Goal: Task Accomplishment & Management: Manage account settings

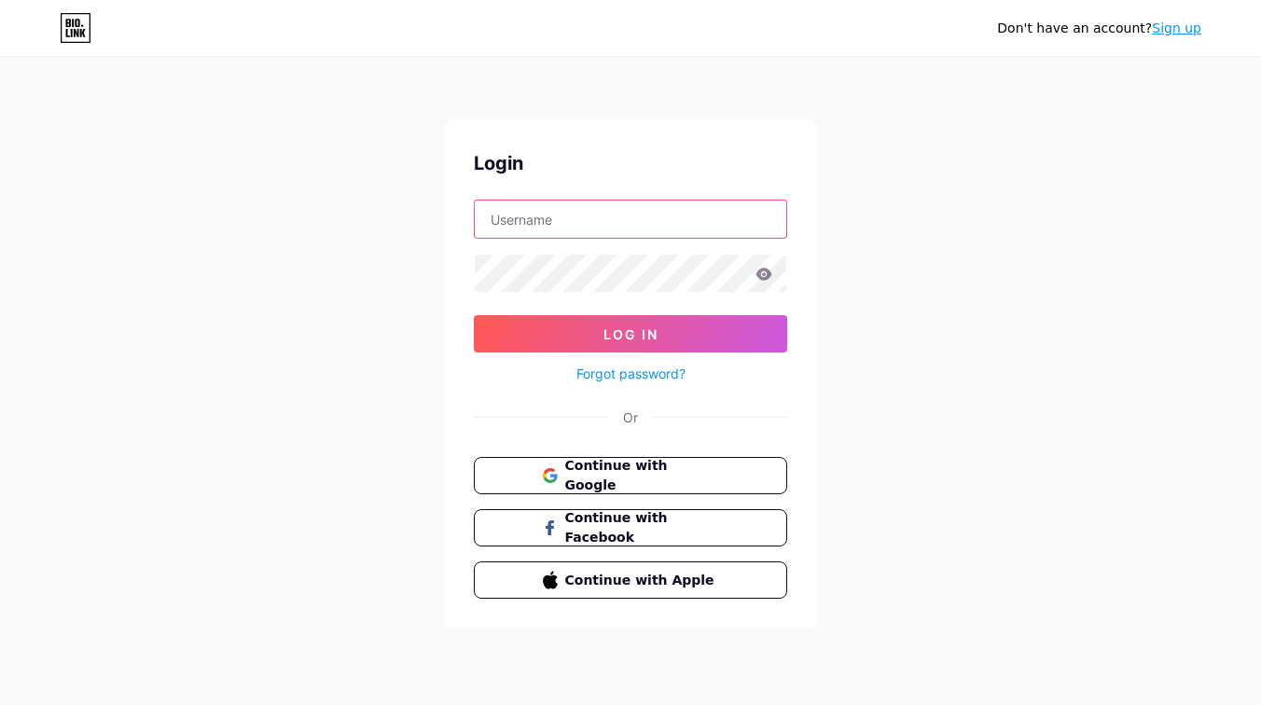
type input "barrettjalyn@gmail.com"
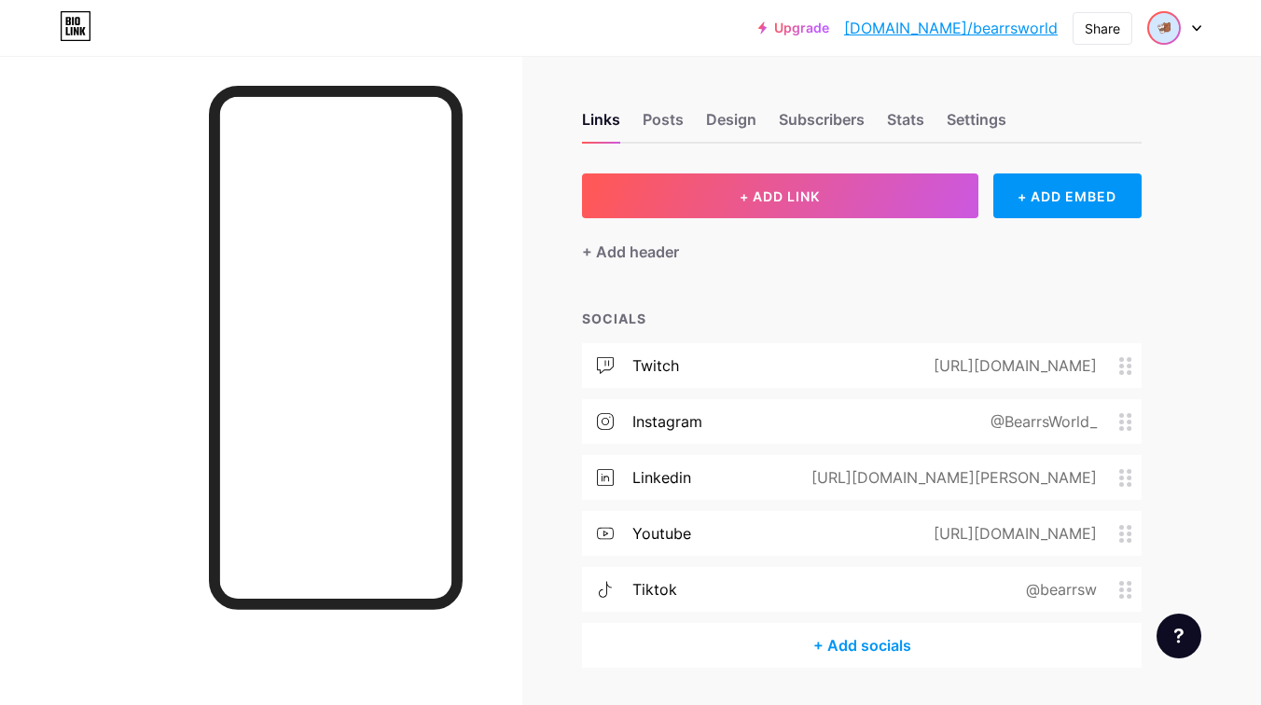
click at [1175, 32] on img at bounding box center [1164, 28] width 30 height 30
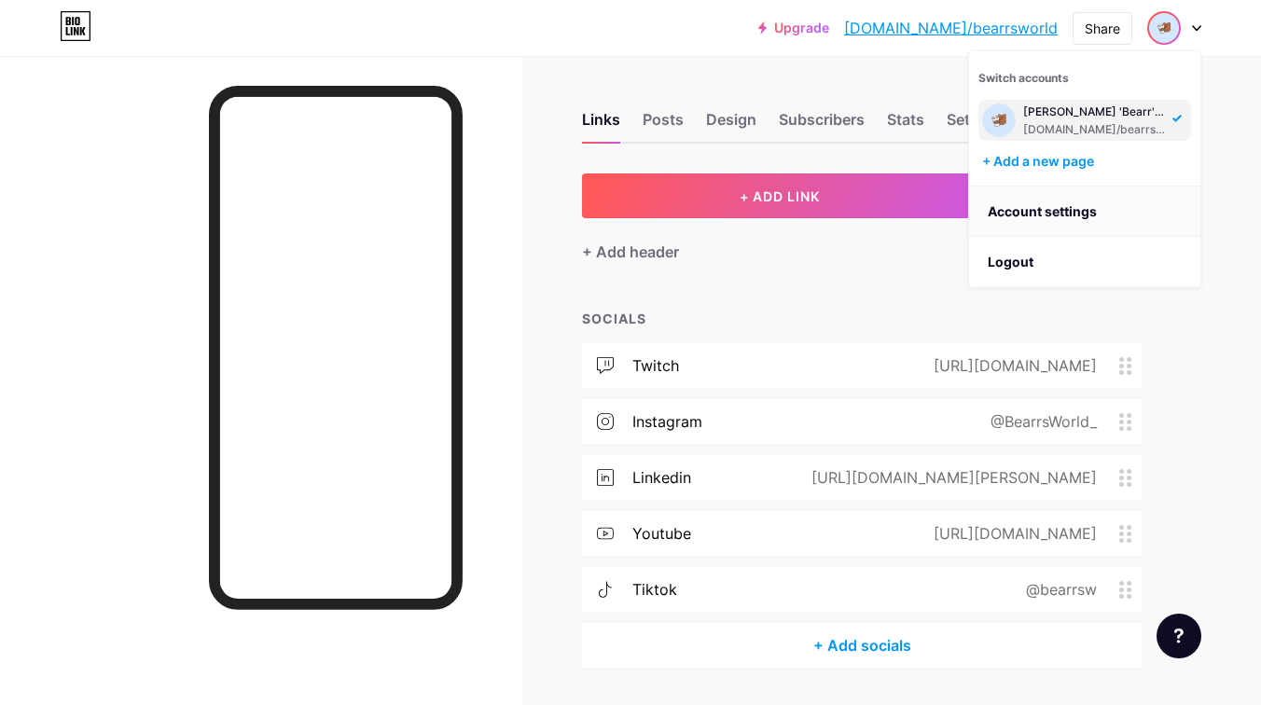
click at [1027, 208] on link "Account settings" at bounding box center [1084, 211] width 231 height 50
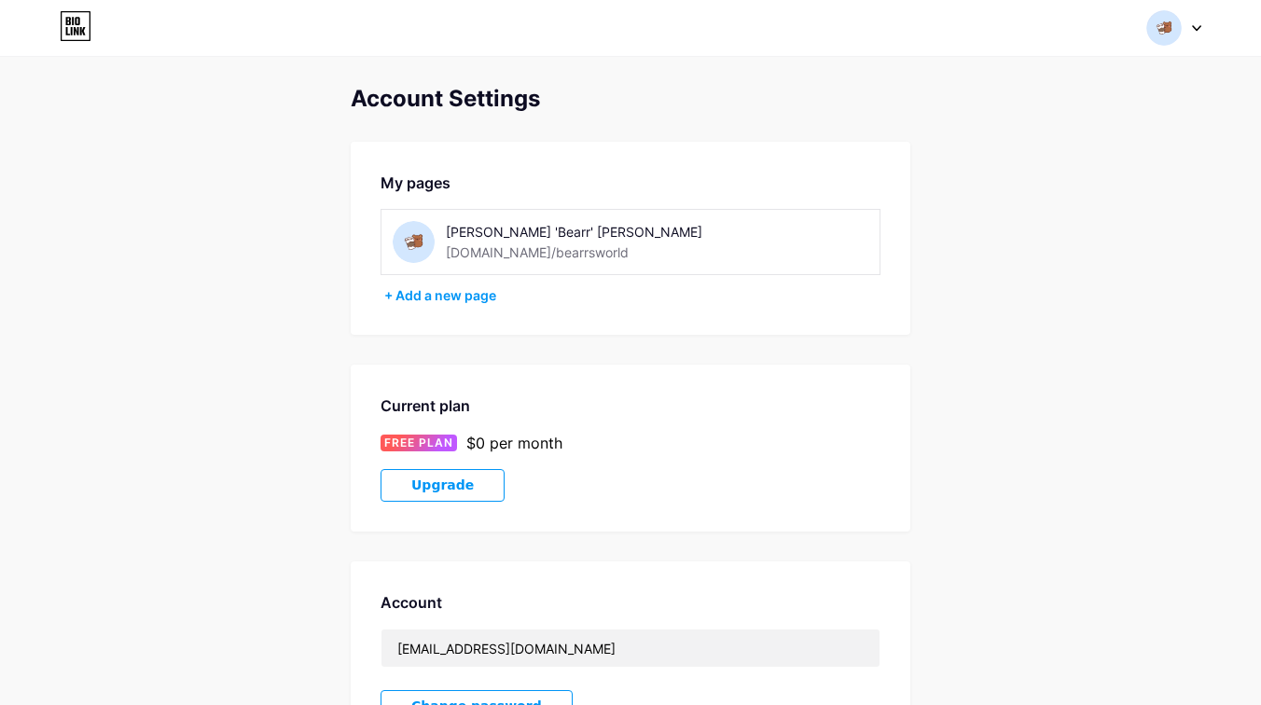
click at [1187, 28] on div at bounding box center [1174, 28] width 54 height 34
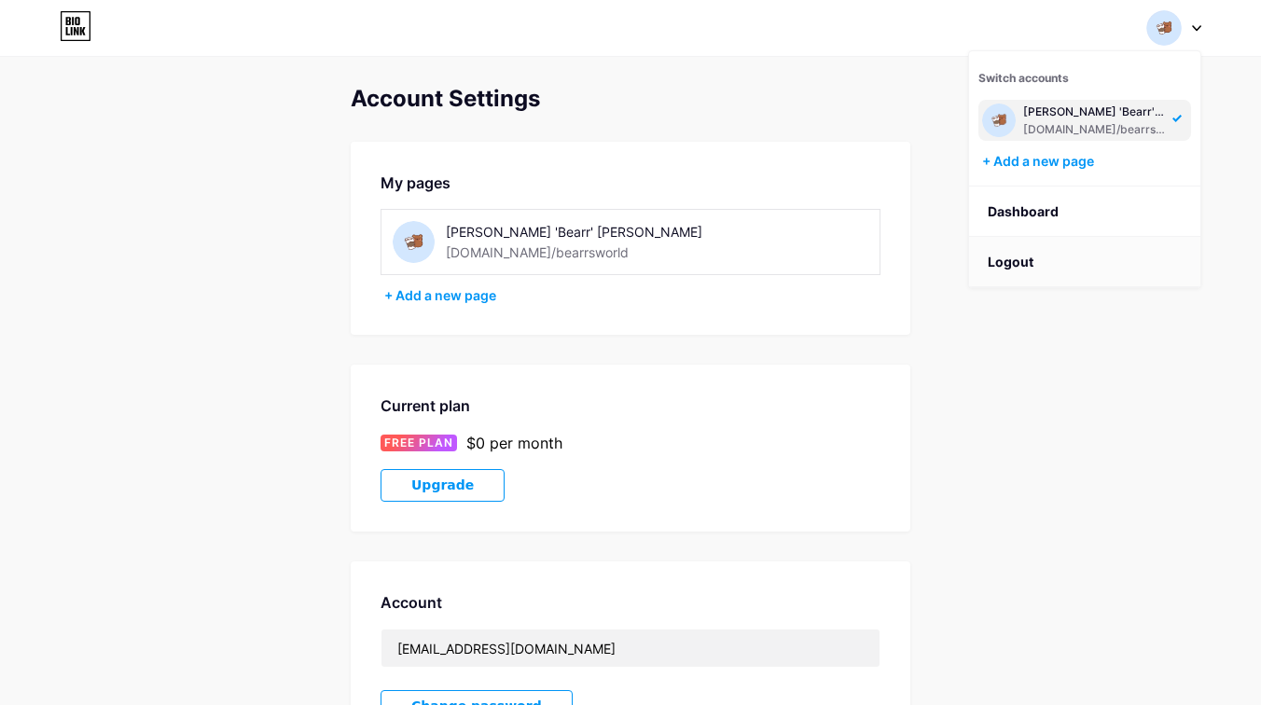
click at [1030, 272] on li "Logout" at bounding box center [1084, 262] width 231 height 50
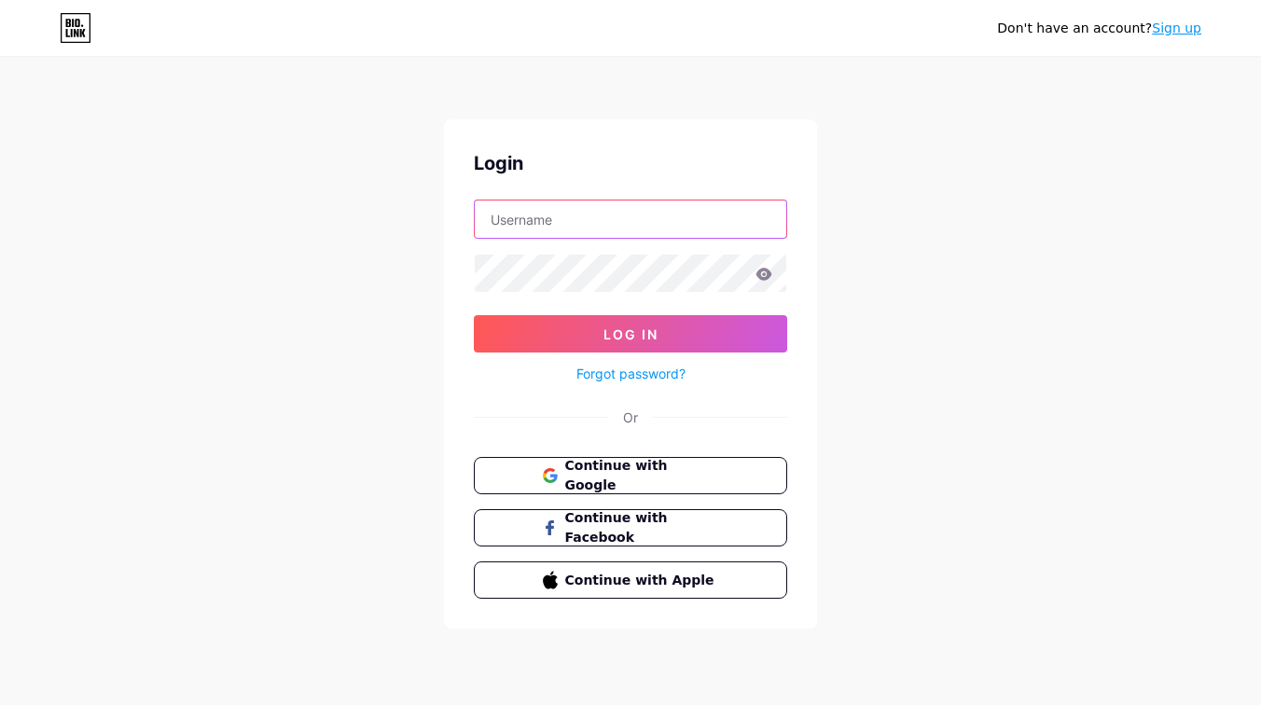
click at [703, 232] on input "text" at bounding box center [630, 218] width 311 height 37
click at [662, 486] on button "Continue with Google" at bounding box center [630, 476] width 318 height 38
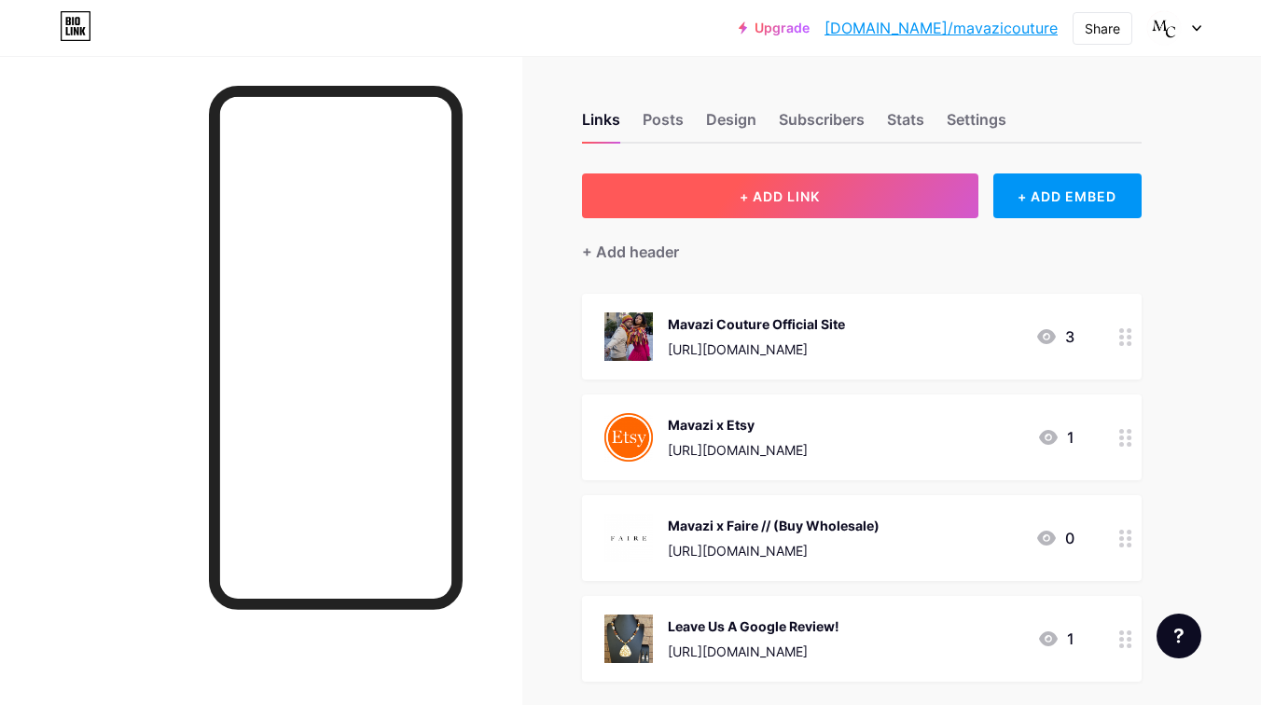
click at [682, 212] on button "+ ADD LINK" at bounding box center [780, 195] width 396 height 45
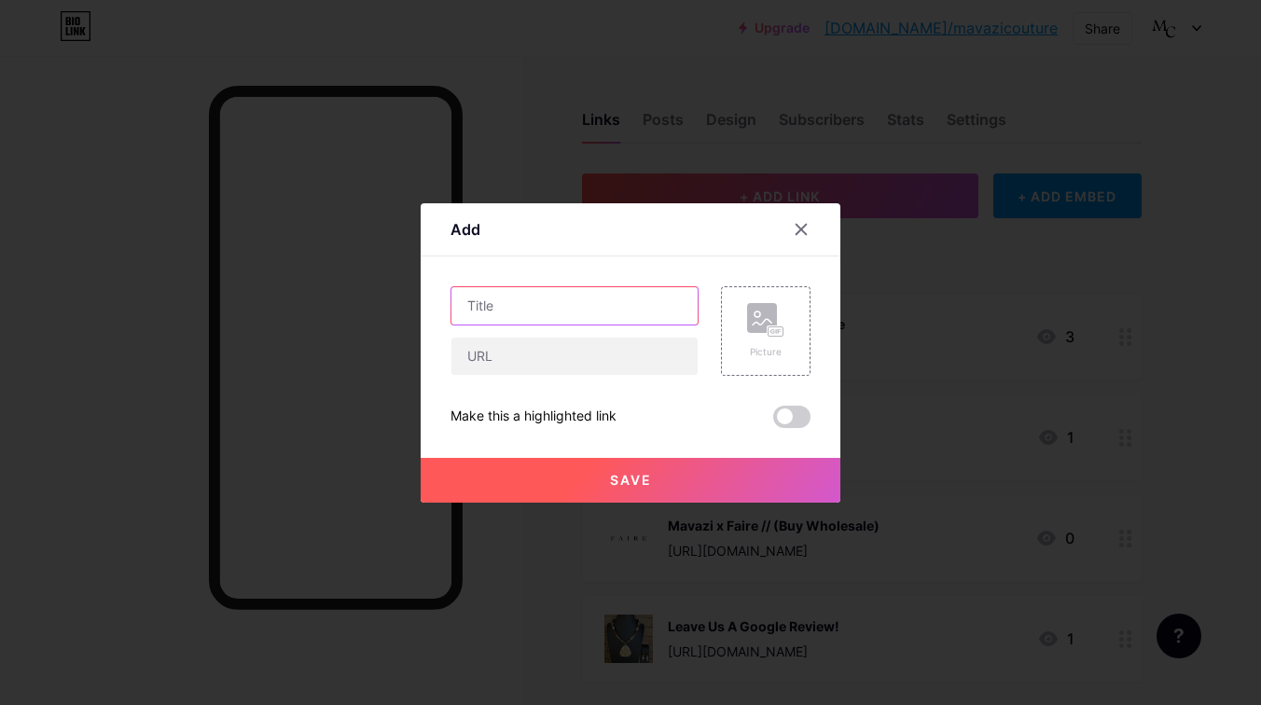
click at [594, 299] on input "text" at bounding box center [574, 305] width 246 height 37
drag, startPoint x: 529, startPoint y: 310, endPoint x: 378, endPoint y: 310, distance: 151.1
click at [378, 310] on div "Add Content YouTube Play YouTube video without leaving your page. ADD Vimeo Pla…" at bounding box center [630, 352] width 1261 height 705
type input "Chestnut Hill Fall Festival (10/19/25)"
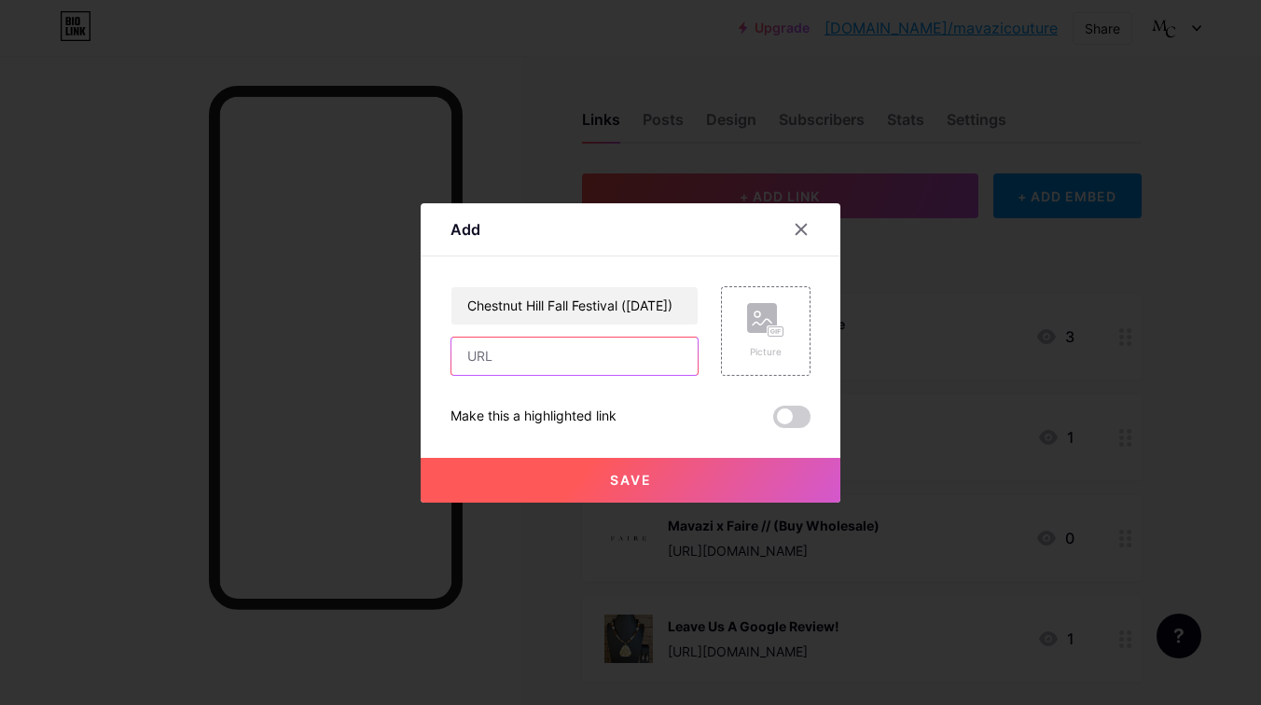
scroll to position [0, 0]
click at [558, 352] on input "text" at bounding box center [574, 356] width 246 height 37
paste input "[URL][DOMAIN_NAME]"
type input "[URL][DOMAIN_NAME]"
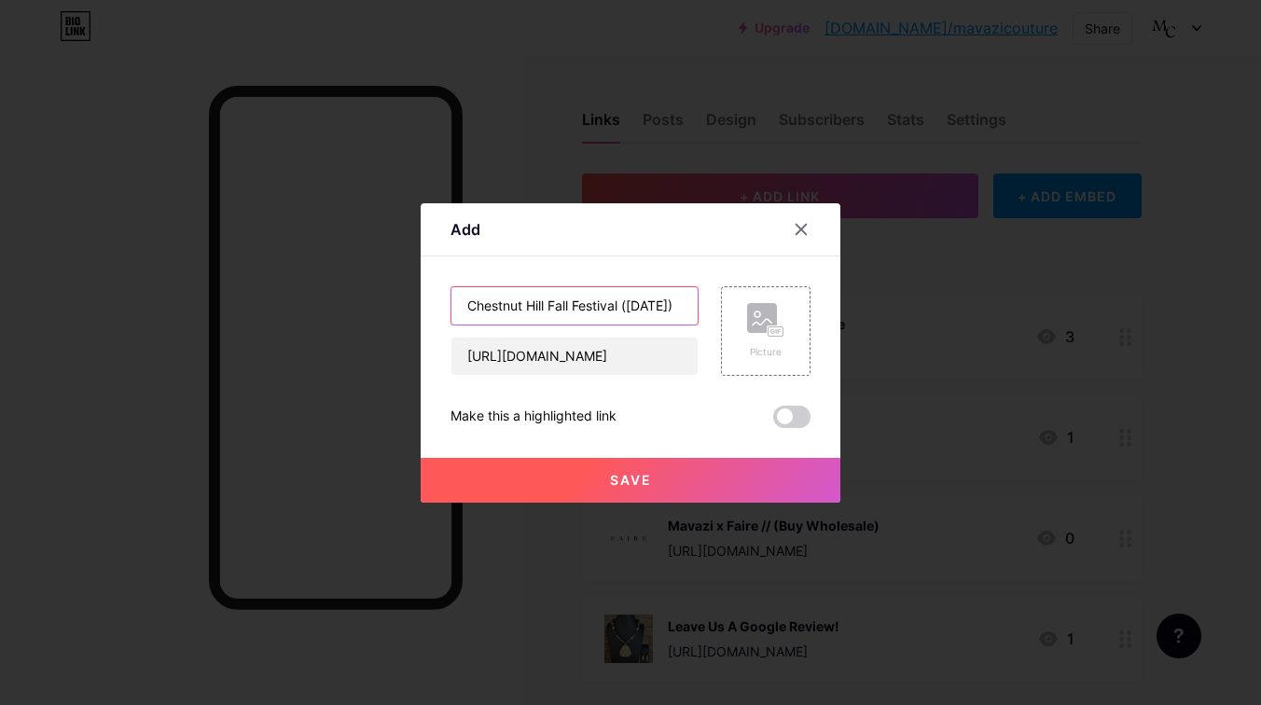
scroll to position [0, 0]
click at [625, 304] on input "Chestnut Hill Fall Festival (10/19/25)" at bounding box center [574, 305] width 246 height 37
drag, startPoint x: 548, startPoint y: 309, endPoint x: 621, endPoint y: 310, distance: 72.7
click at [621, 310] on input "Chestnut Hill Fall Festival (10/19/25)" at bounding box center [574, 305] width 246 height 37
paste input "or the Arts Festival 2025"
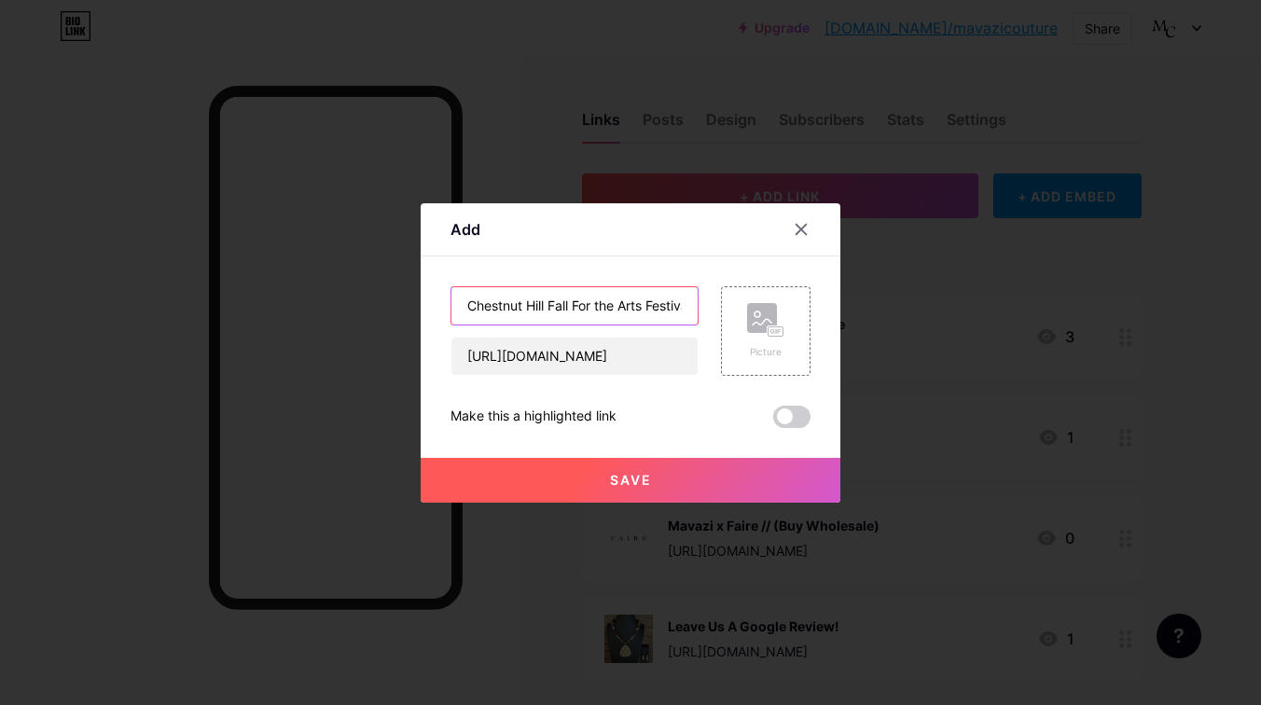
scroll to position [0, 52]
click at [497, 308] on input "Chestnut Hill Fall For the Arts Festival 2025 (10/19/25)" at bounding box center [574, 305] width 246 height 37
click at [663, 315] on input "Chestnut Hill's Fall For the Arts Festival 2025 (10/19/25)" at bounding box center [574, 305] width 246 height 37
drag, startPoint x: 655, startPoint y: 306, endPoint x: 614, endPoint y: 311, distance: 41.3
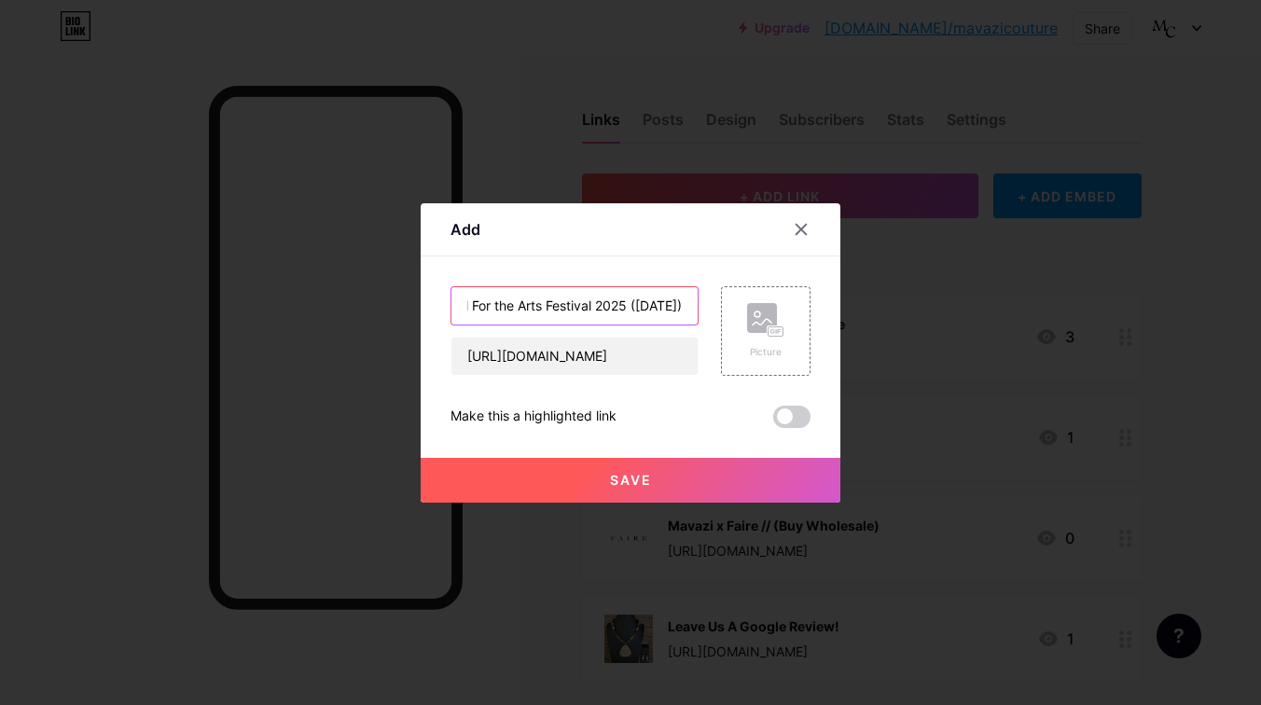
click at [614, 311] on input "Chestnut Hill's Fall For the Arts Festival 2025 (10/19/25)" at bounding box center [574, 305] width 246 height 37
type input "Chestnut Hill's Fall For the Arts Festival ([DATE])"
click at [799, 422] on span at bounding box center [791, 417] width 37 height 22
click at [773, 421] on input "checkbox" at bounding box center [773, 421] width 0 height 0
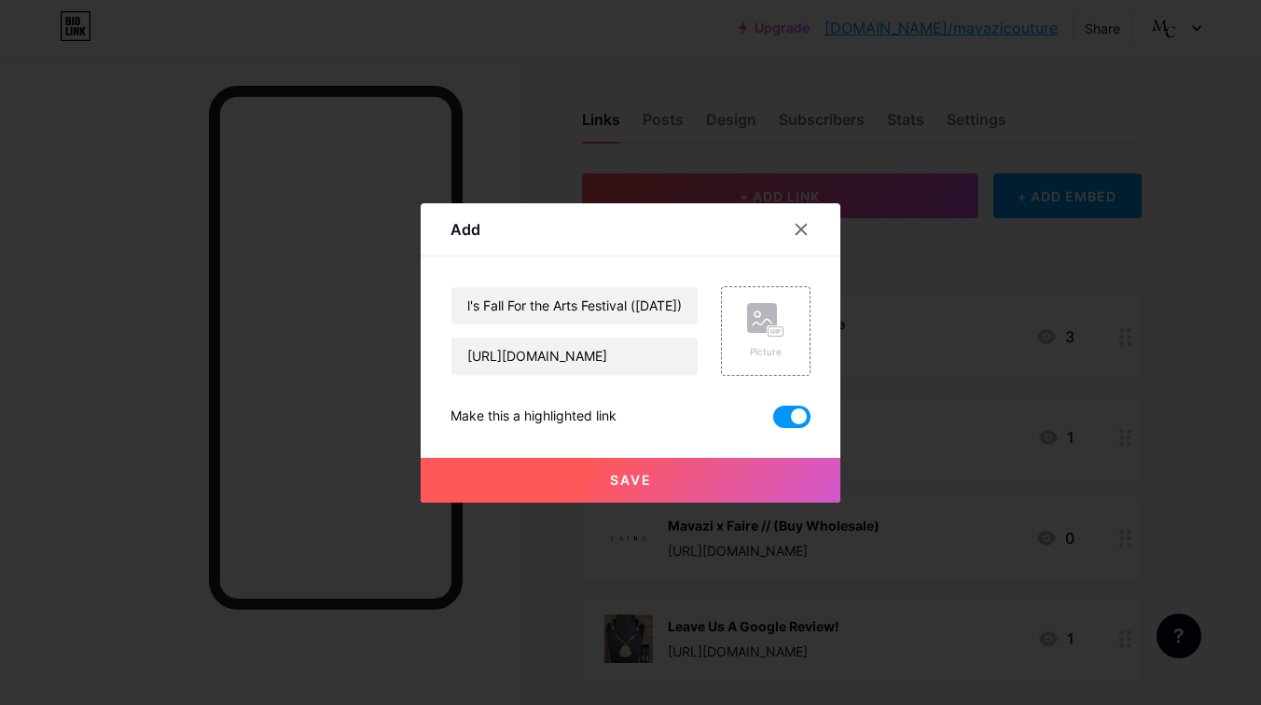
scroll to position [0, 0]
click at [799, 422] on span at bounding box center [791, 417] width 37 height 22
click at [773, 421] on input "checkbox" at bounding box center [773, 421] width 0 height 0
click at [799, 422] on span at bounding box center [791, 417] width 37 height 22
click at [773, 421] on input "checkbox" at bounding box center [773, 421] width 0 height 0
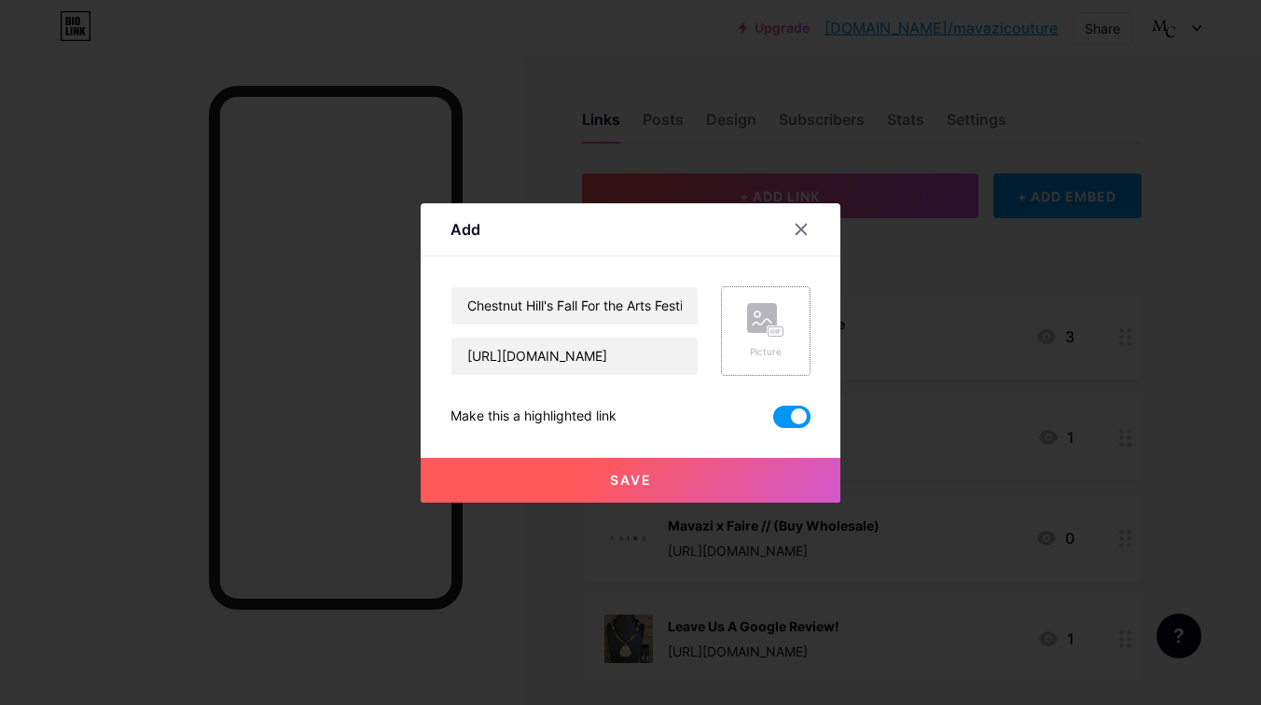
click at [782, 318] on icon at bounding box center [765, 320] width 37 height 35
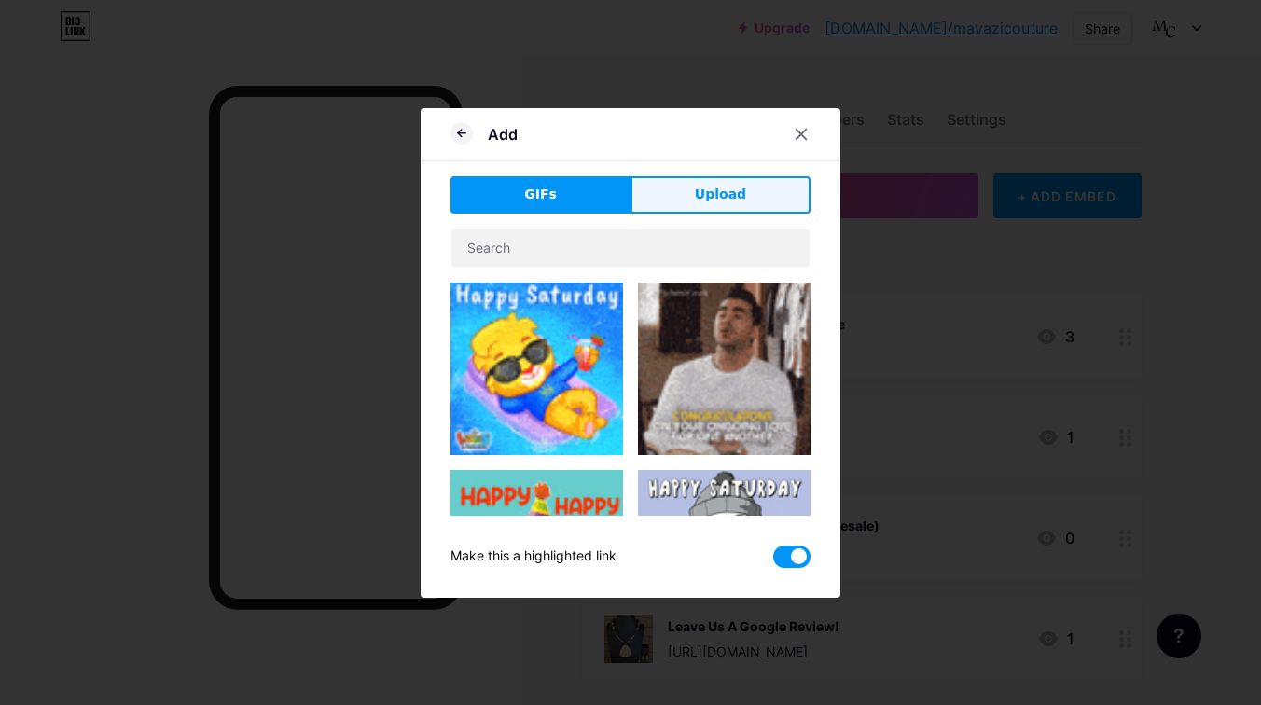
click at [724, 201] on span "Upload" at bounding box center [720, 195] width 51 height 20
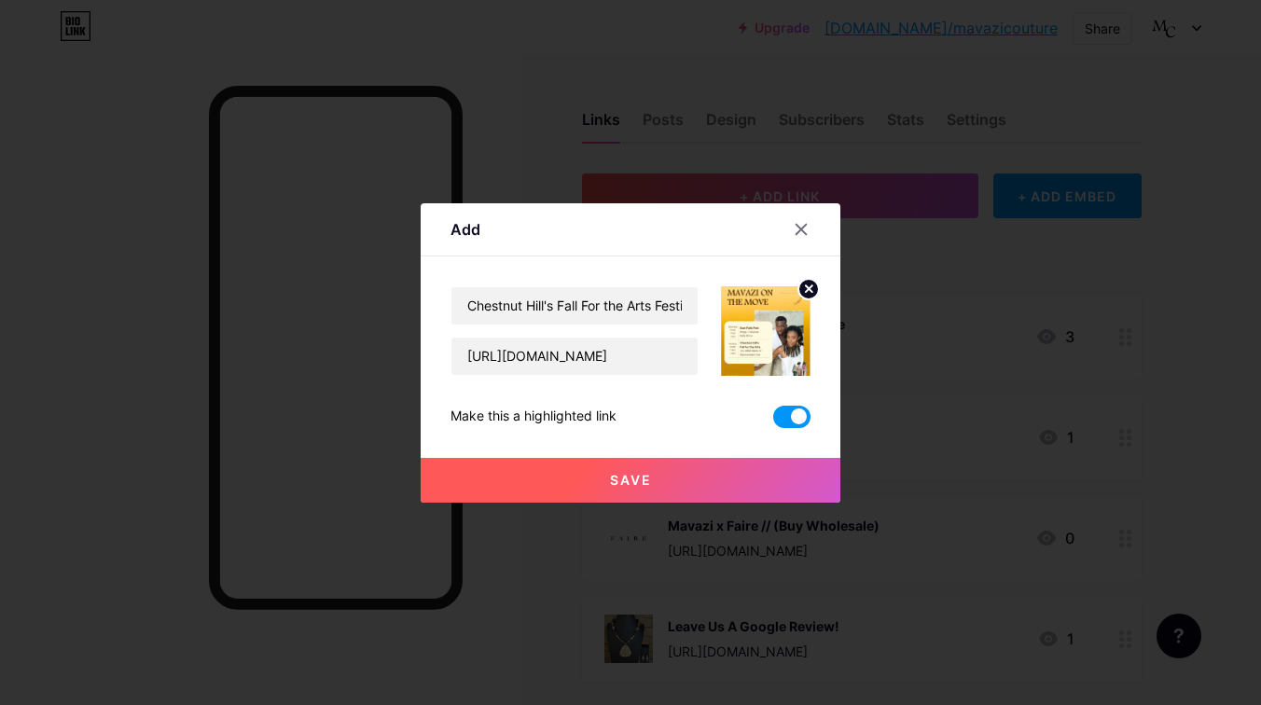
click at [753, 351] on img at bounding box center [766, 331] width 90 height 90
click at [643, 483] on span "Save" at bounding box center [631, 480] width 42 height 16
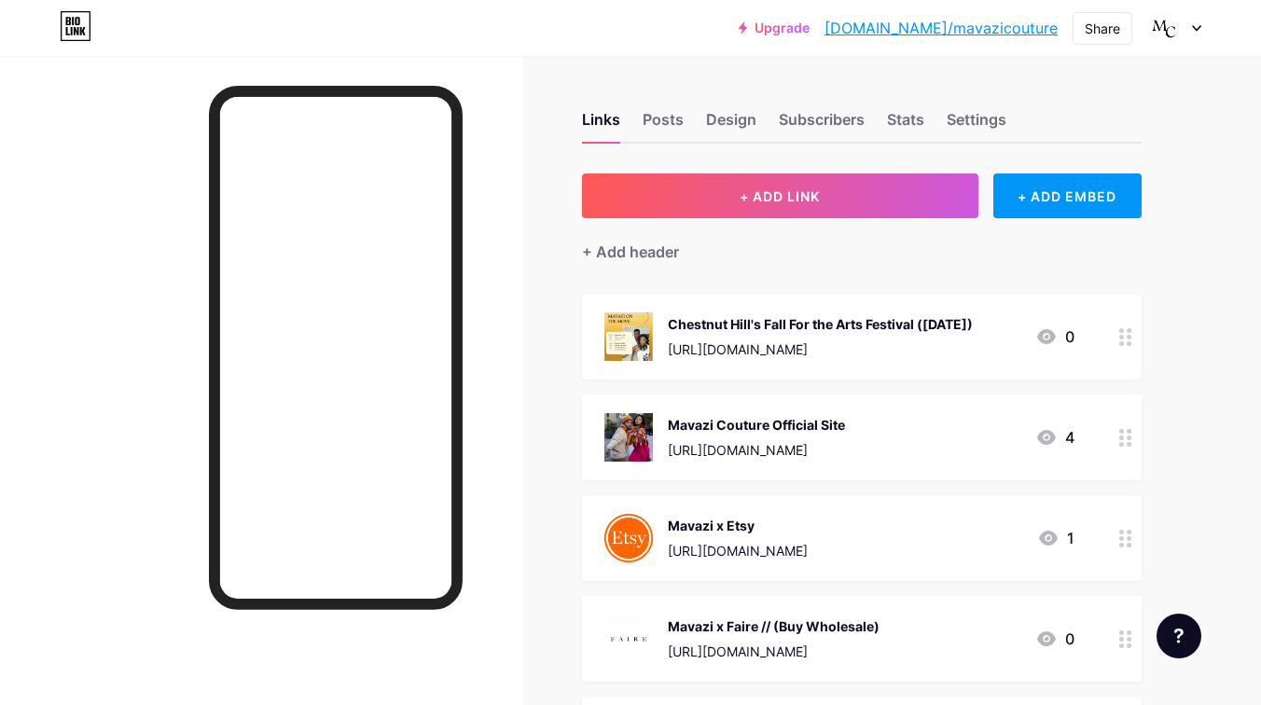
click at [930, 314] on div "Chestnut Hill's Fall For the Arts Festival ([DATE])" at bounding box center [820, 324] width 305 height 20
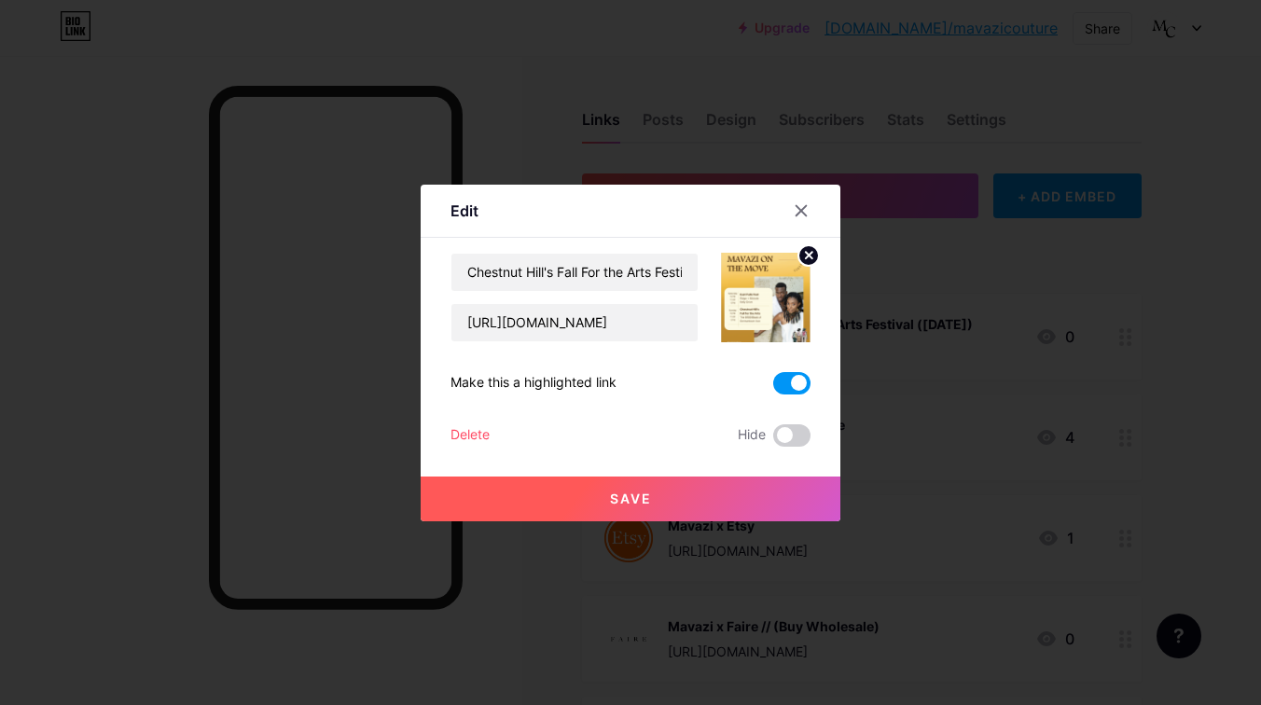
click at [812, 256] on circle at bounding box center [808, 255] width 21 height 21
click at [788, 271] on div "Picture" at bounding box center [766, 298] width 90 height 90
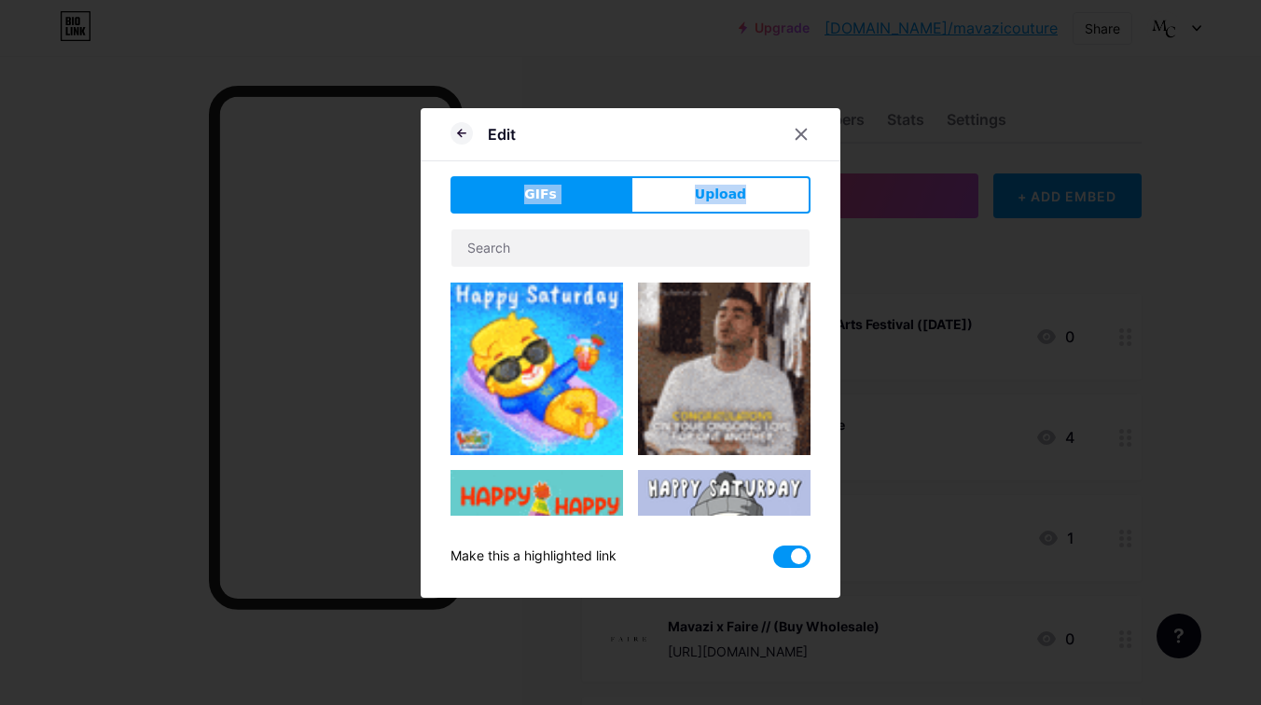
drag, startPoint x: 807, startPoint y: 140, endPoint x: 769, endPoint y: 227, distance: 94.4
click at [770, 228] on div "Edit GIFs Upload Content YouTube Play YouTube video without leaving your page. …" at bounding box center [631, 353] width 420 height 490
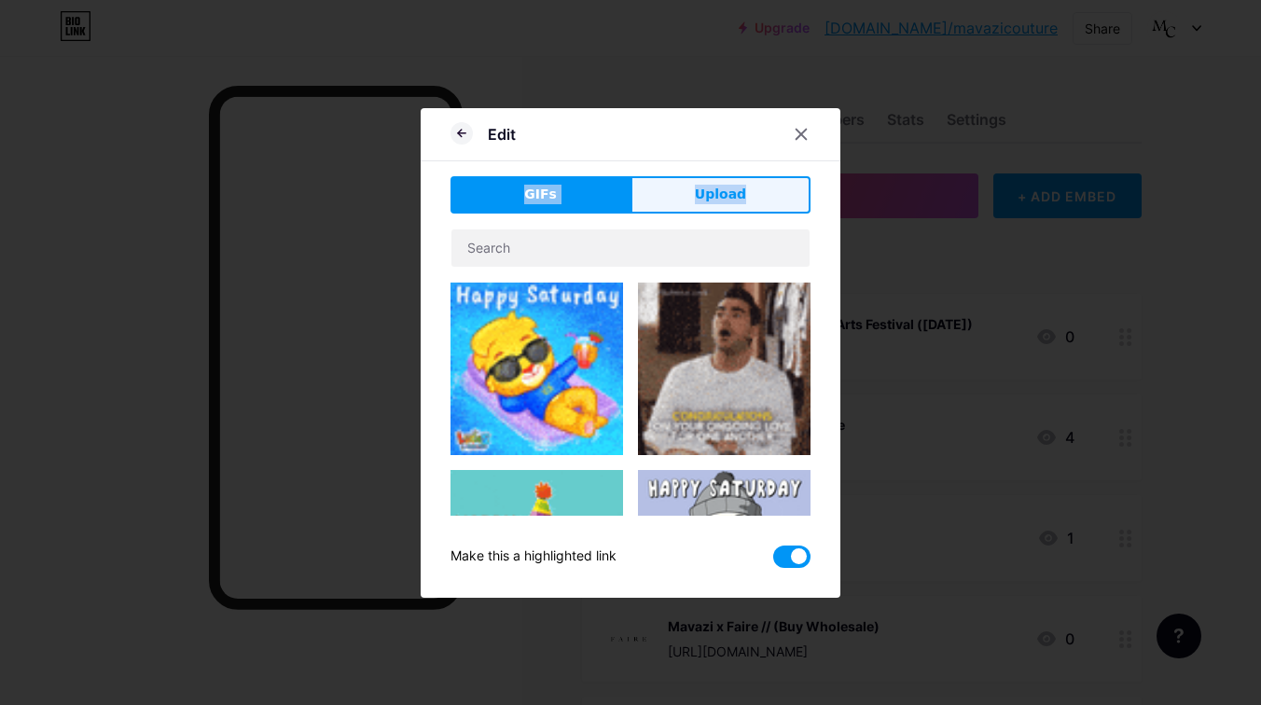
click at [764, 192] on button "Upload" at bounding box center [720, 194] width 180 height 37
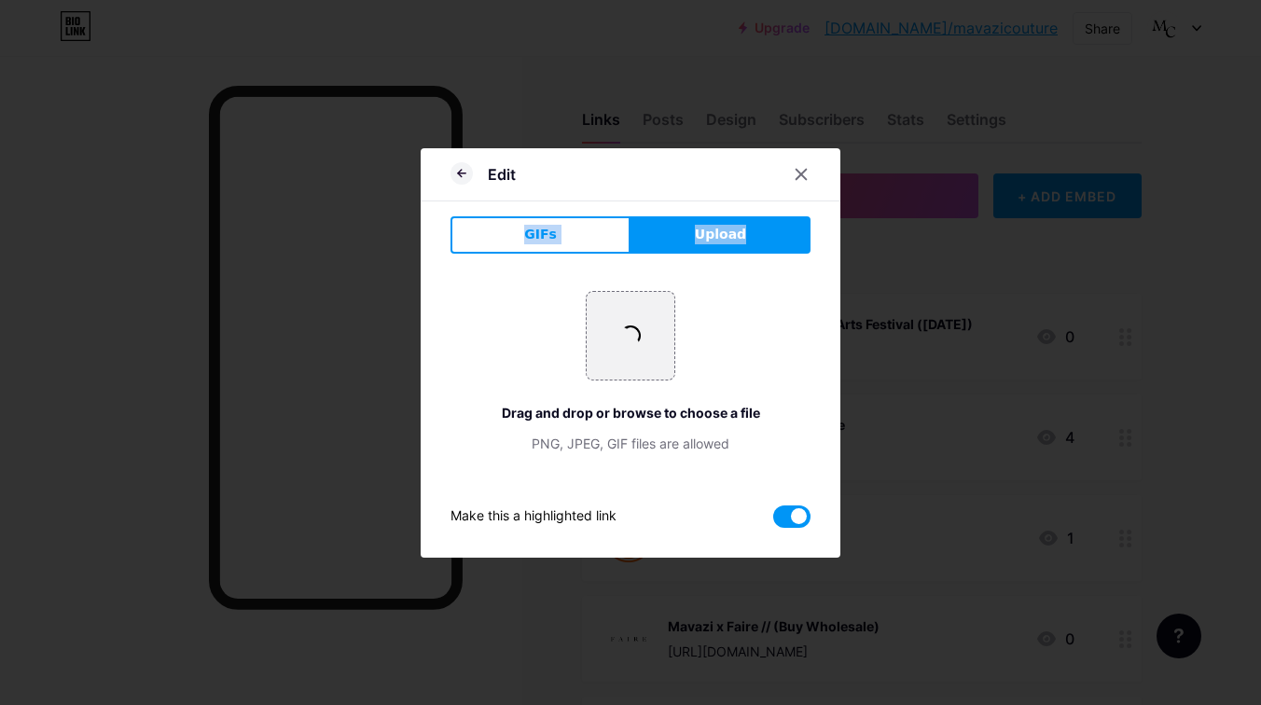
click at [722, 380] on div "+ Drag and drop or browse to choose a file PNG, JPEG, GIF files are allowed" at bounding box center [630, 372] width 360 height 162
click at [701, 410] on div "Drag and drop or browse to choose a file" at bounding box center [630, 413] width 360 height 20
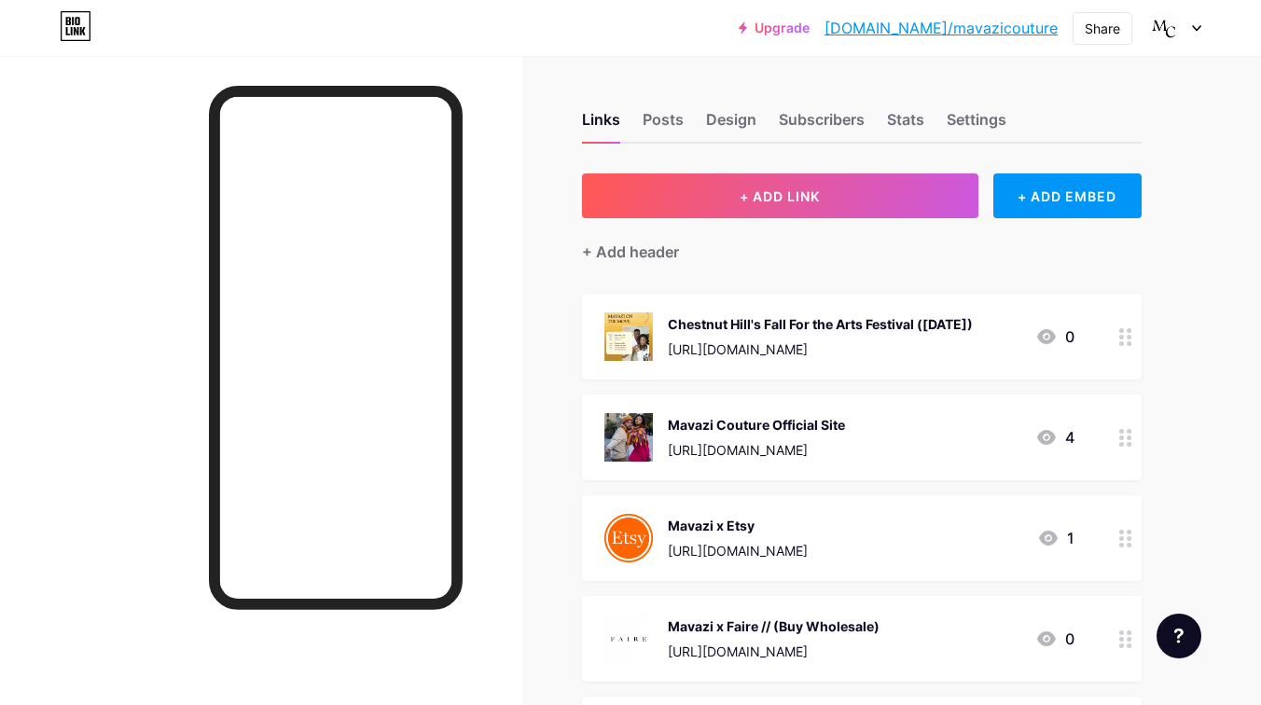
click at [808, 339] on div "[URL][DOMAIN_NAME]" at bounding box center [820, 349] width 305 height 20
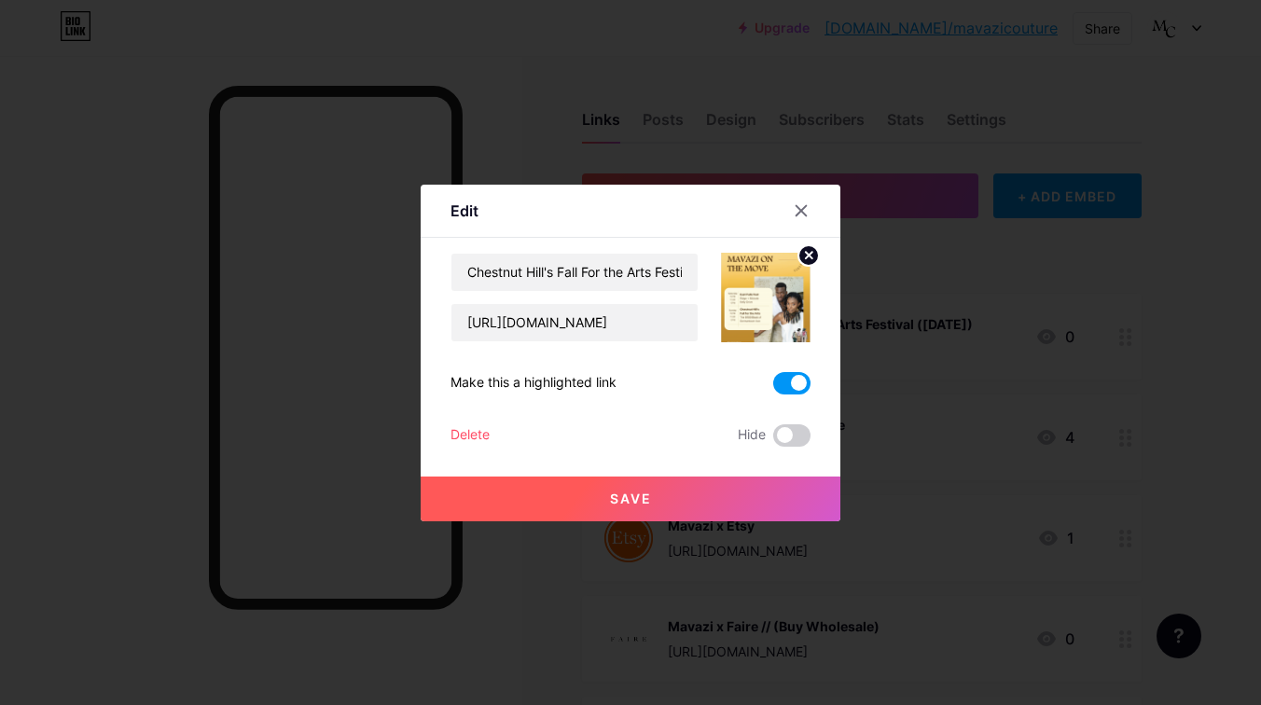
click at [812, 254] on circle at bounding box center [808, 255] width 21 height 21
click at [778, 284] on icon at bounding box center [765, 286] width 37 height 35
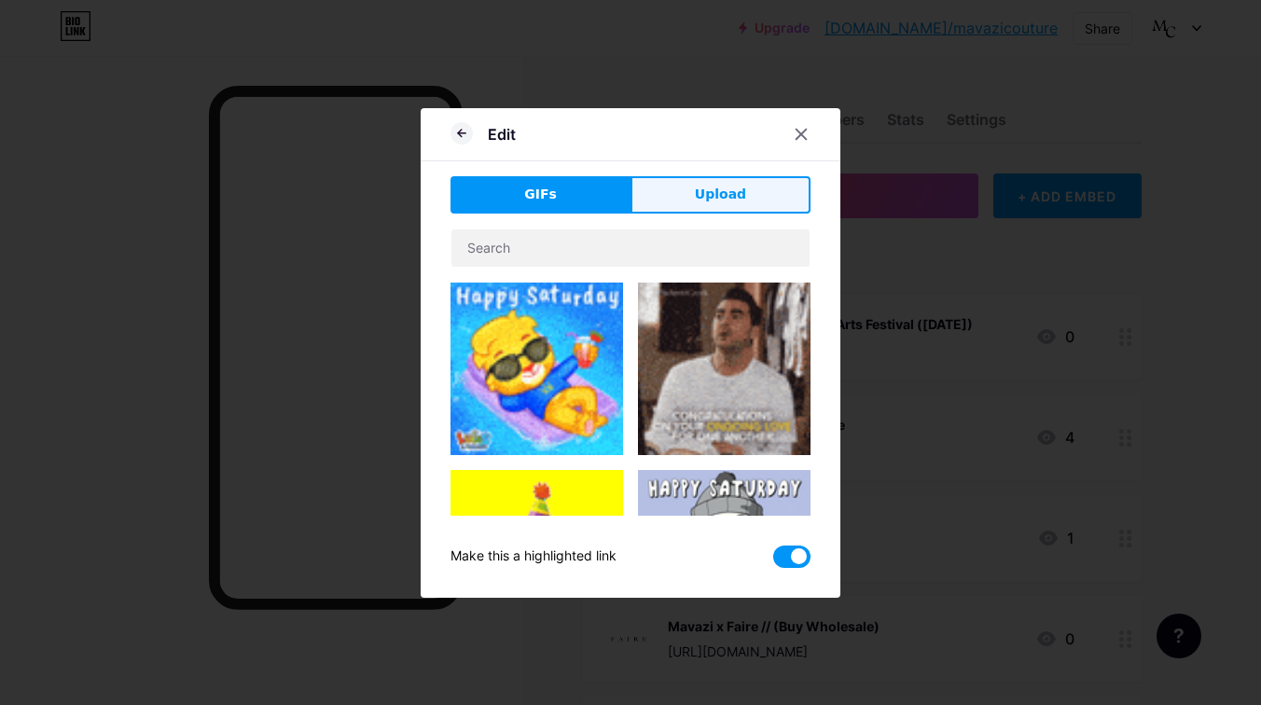
click at [661, 186] on button "Upload" at bounding box center [720, 194] width 180 height 37
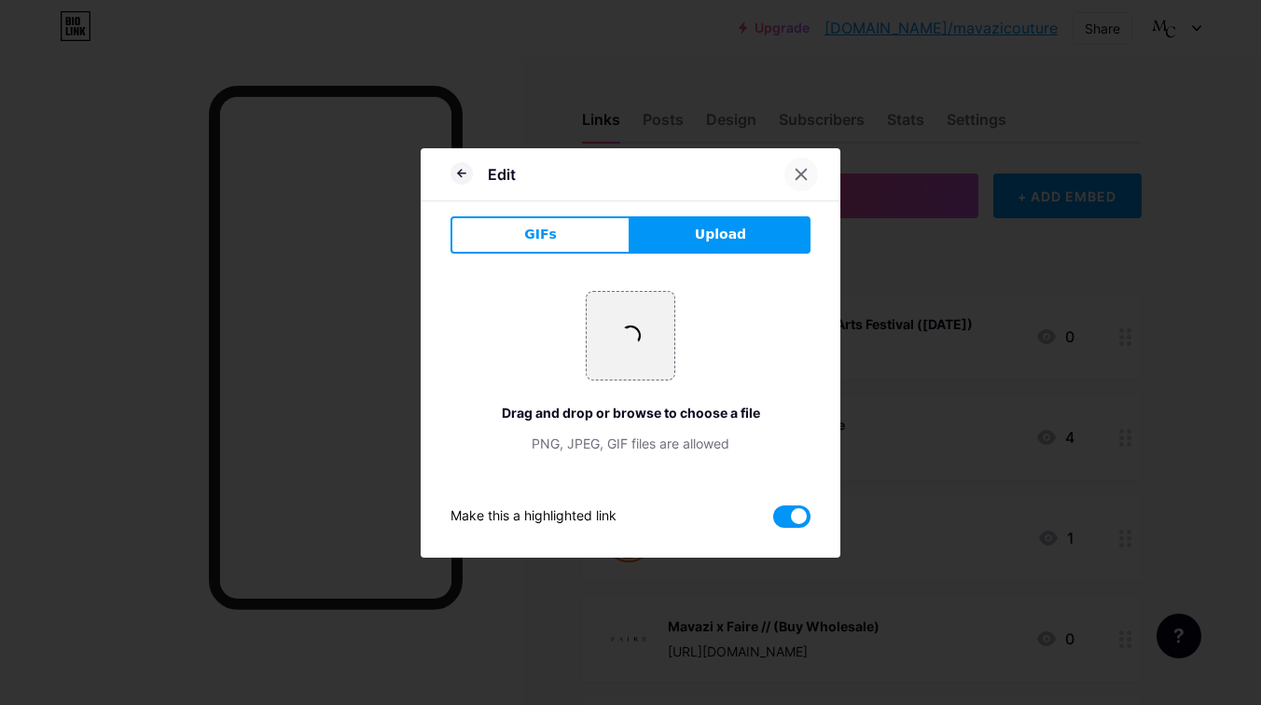
click at [800, 186] on div at bounding box center [801, 175] width 34 height 34
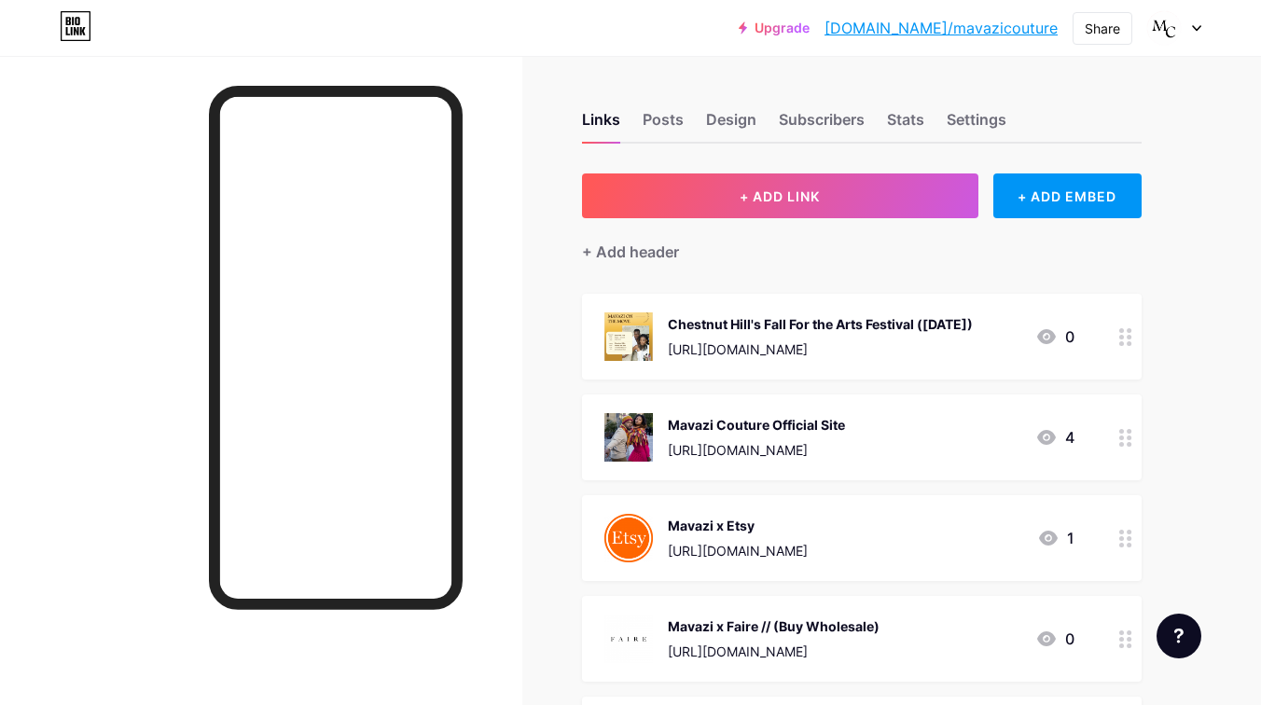
click at [881, 325] on div "Chestnut Hill's Fall For the Arts Festival ([DATE])" at bounding box center [820, 324] width 305 height 20
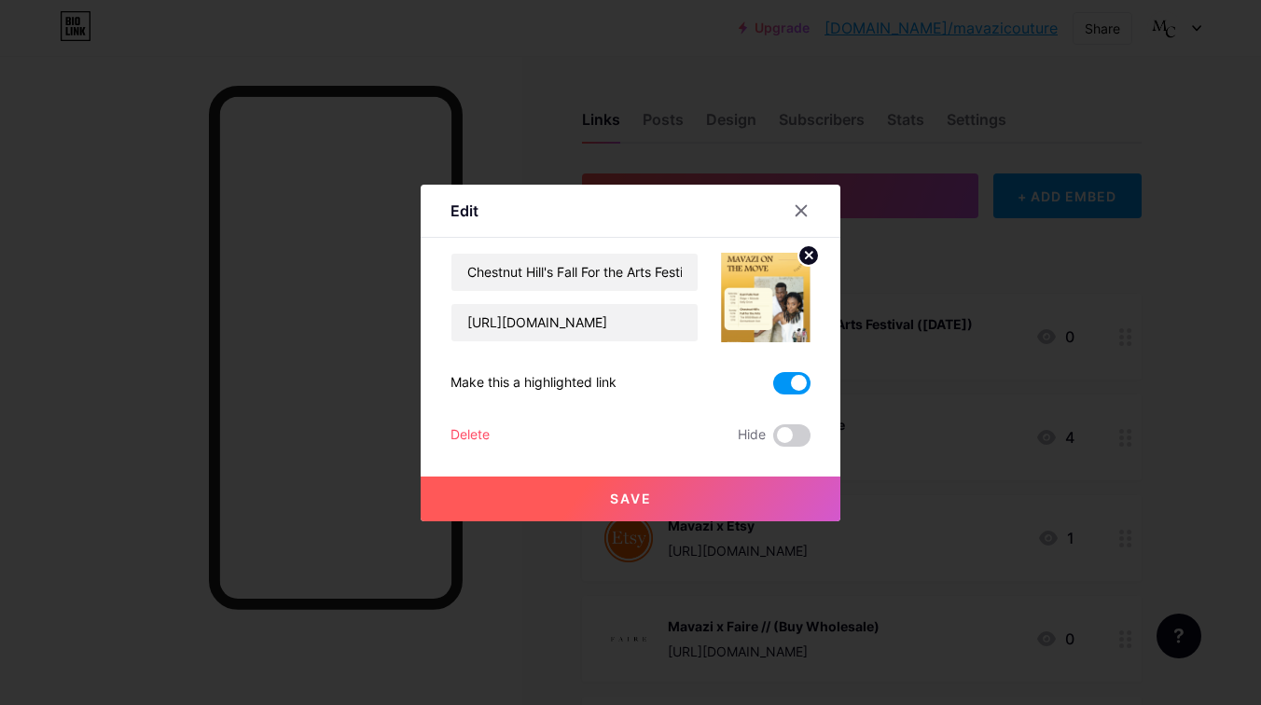
click at [808, 253] on circle at bounding box center [808, 255] width 21 height 21
click at [790, 290] on div "Picture" at bounding box center [766, 298] width 90 height 90
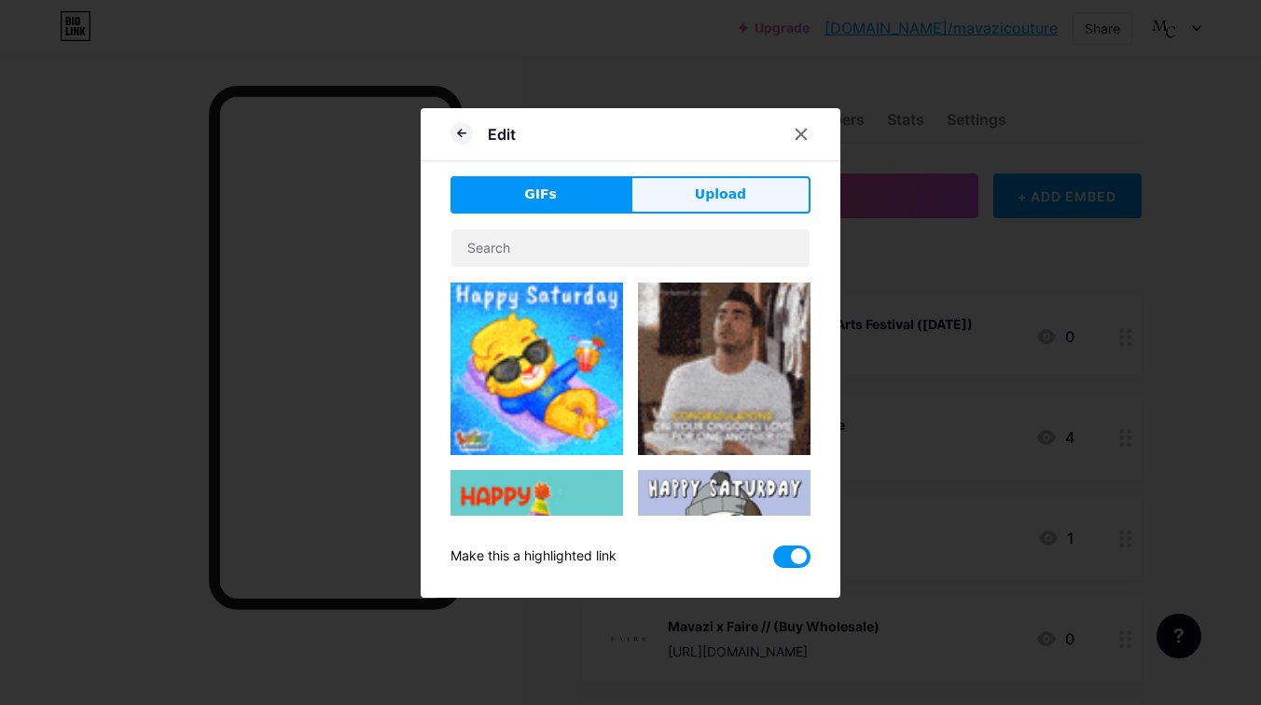
click at [765, 213] on div "GIFs Upload Content YouTube Play YouTube video without leaving your page. ADD V…" at bounding box center [630, 372] width 360 height 392
click at [731, 200] on span "Upload" at bounding box center [720, 195] width 51 height 20
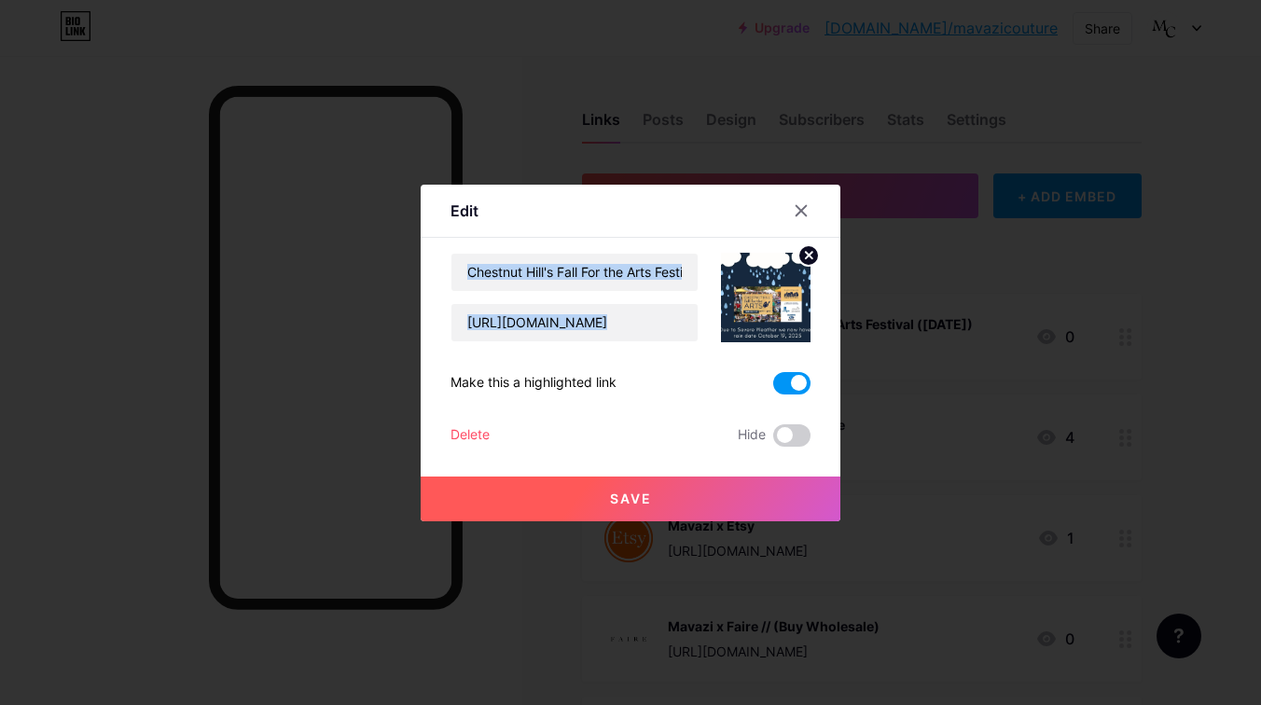
click at [718, 502] on button "Save" at bounding box center [631, 499] width 420 height 45
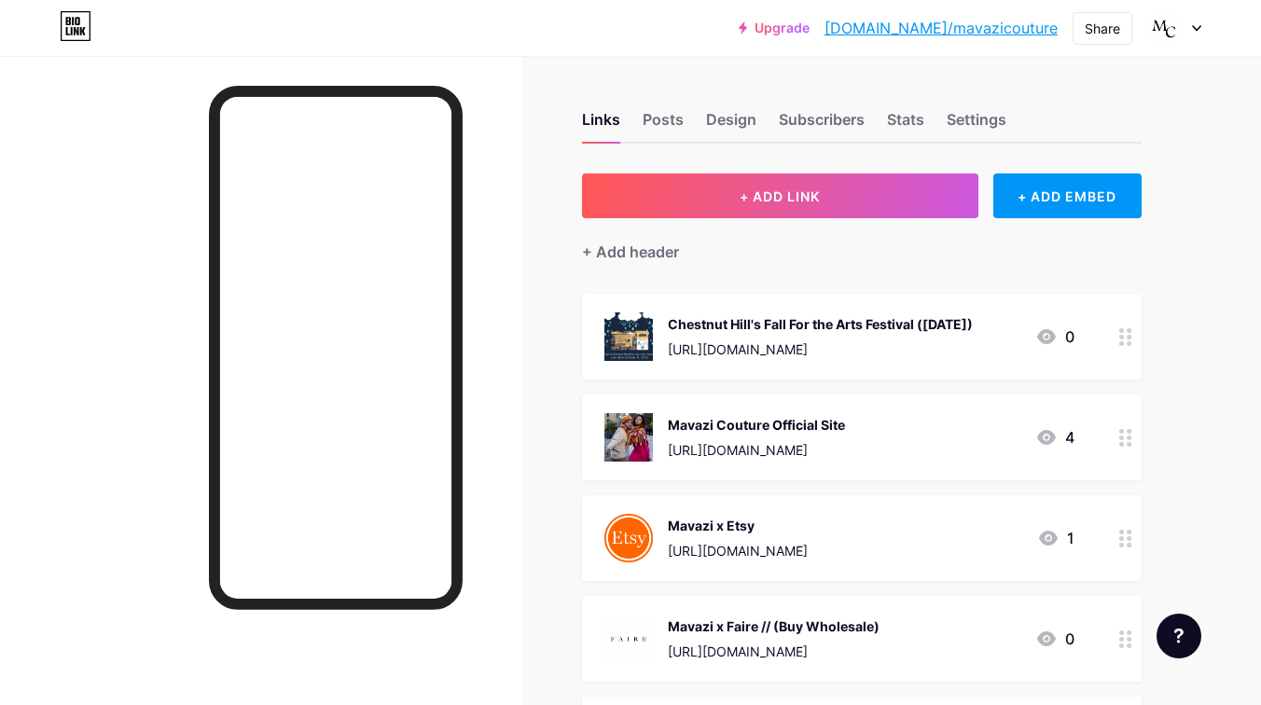
click at [904, 220] on div "+ Add header" at bounding box center [861, 241] width 559 height 46
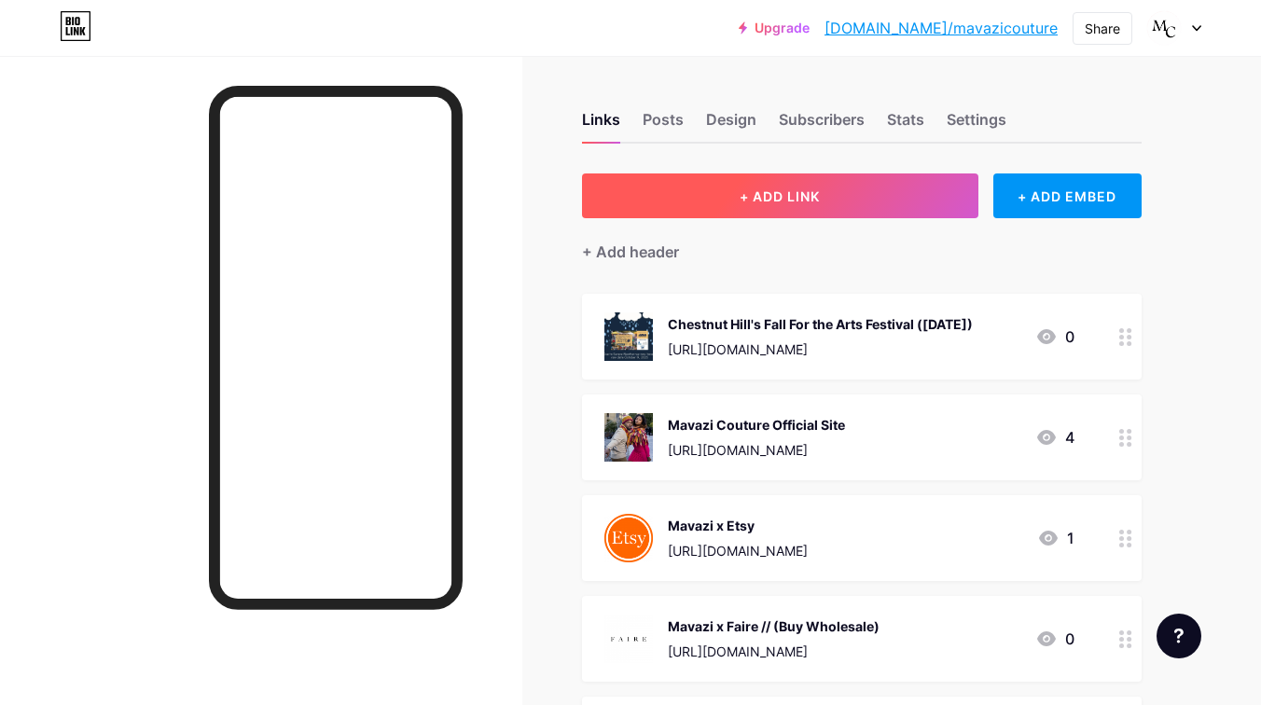
click at [860, 193] on button "+ ADD LINK" at bounding box center [780, 195] width 396 height 45
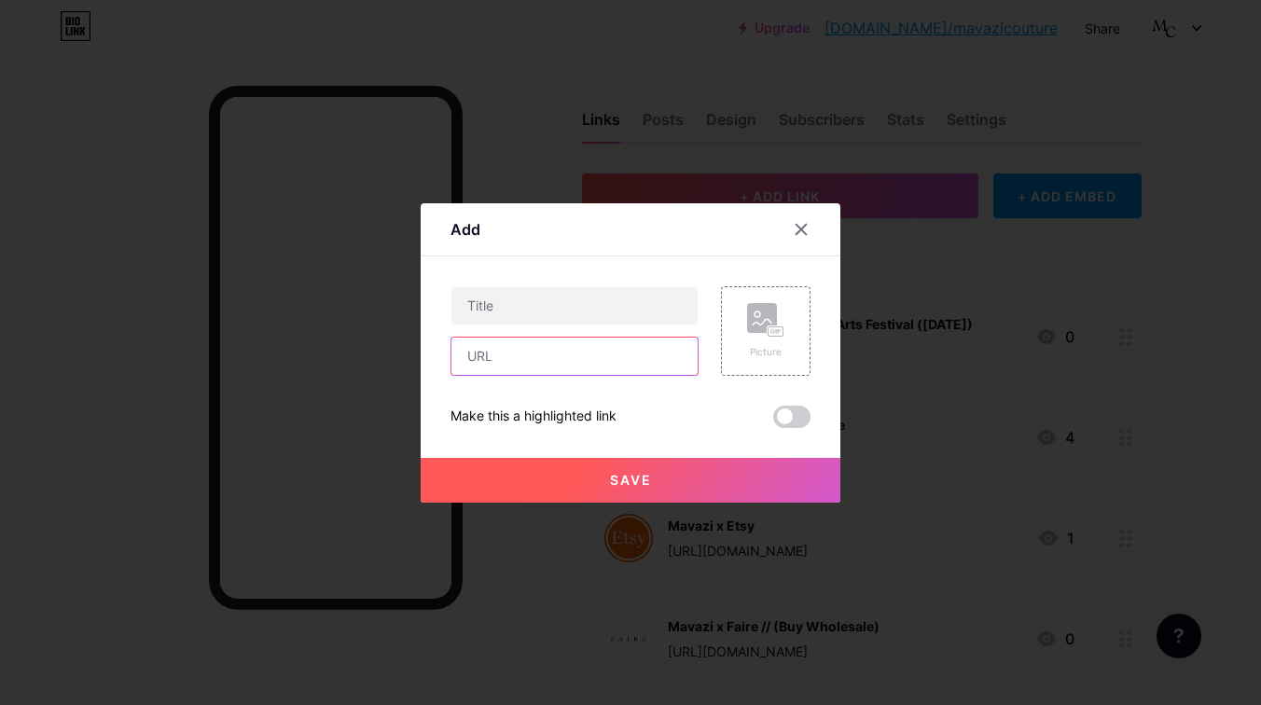
click at [626, 354] on input "text" at bounding box center [574, 356] width 246 height 37
paste input "[URL][DOMAIN_NAME]"
type input "[URL][DOMAIN_NAME]"
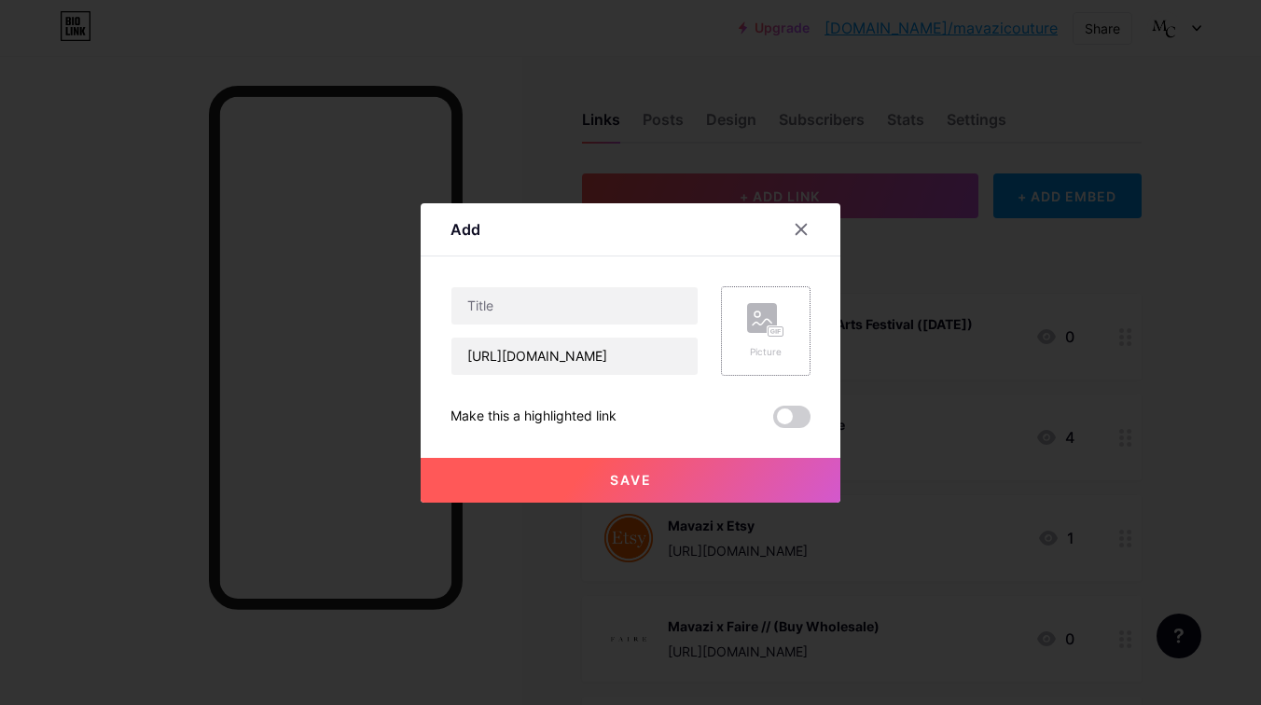
click at [757, 340] on div "Picture" at bounding box center [765, 331] width 37 height 56
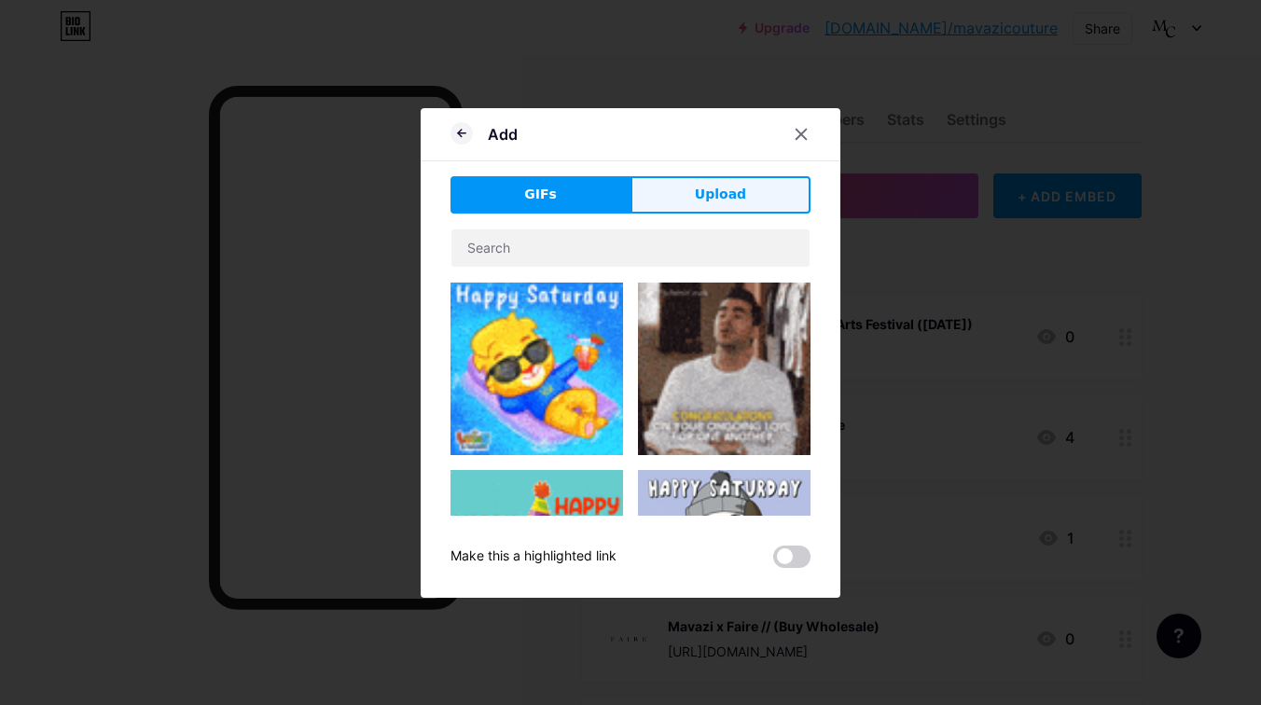
click at [731, 203] on span "Upload" at bounding box center [720, 195] width 51 height 20
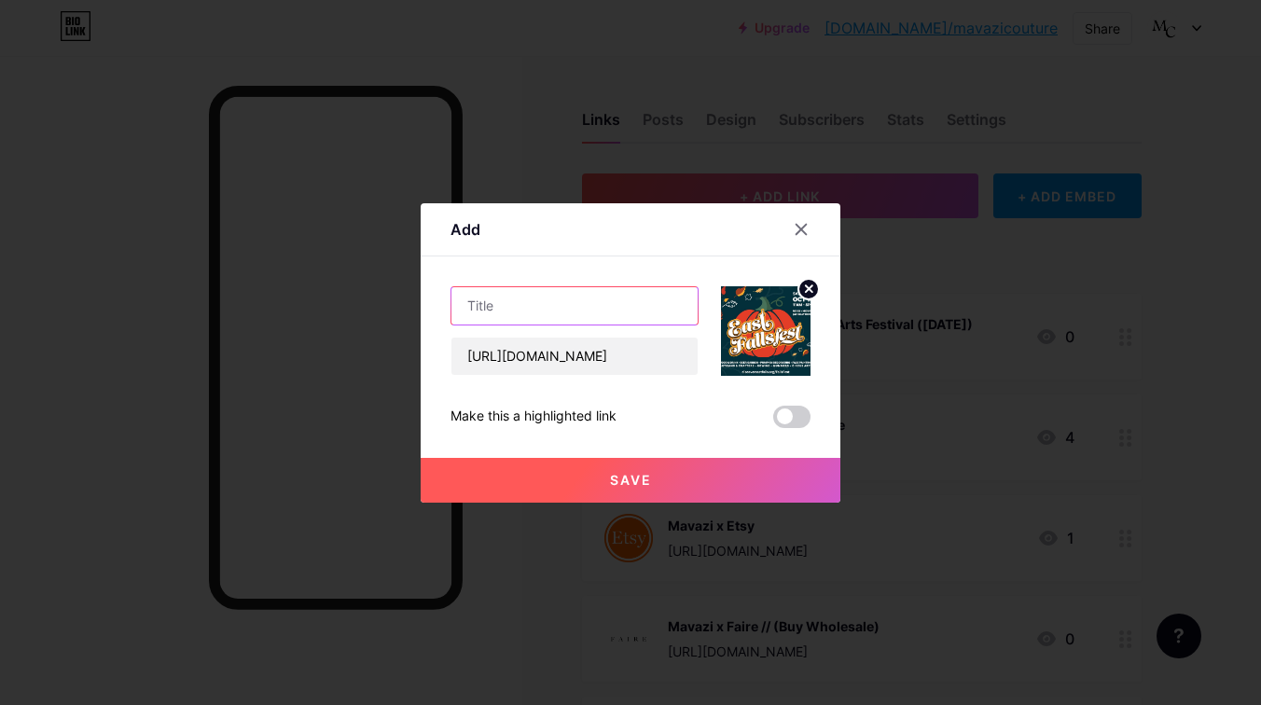
click at [595, 317] on input "text" at bounding box center [574, 305] width 246 height 37
type input "East FallsFest ([DATE])"
click at [588, 468] on button "Save" at bounding box center [631, 480] width 420 height 45
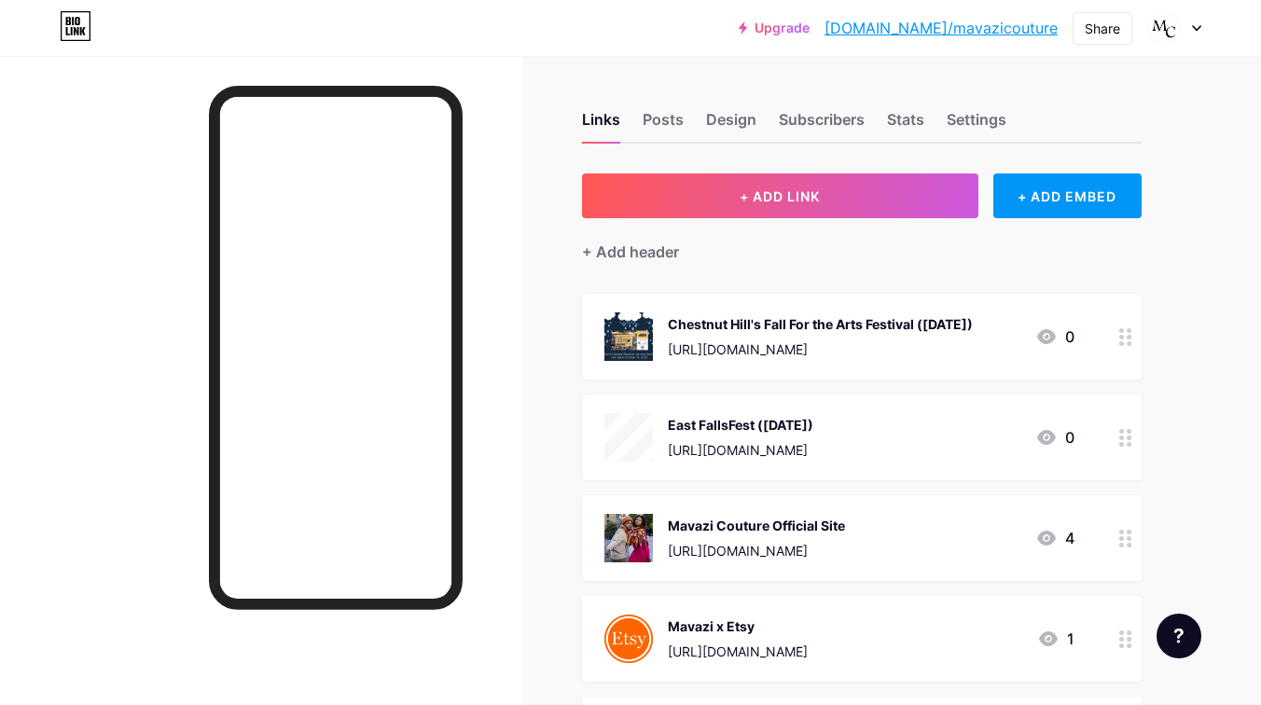
click at [798, 416] on div "East FallsFest ([DATE])" at bounding box center [740, 425] width 145 height 20
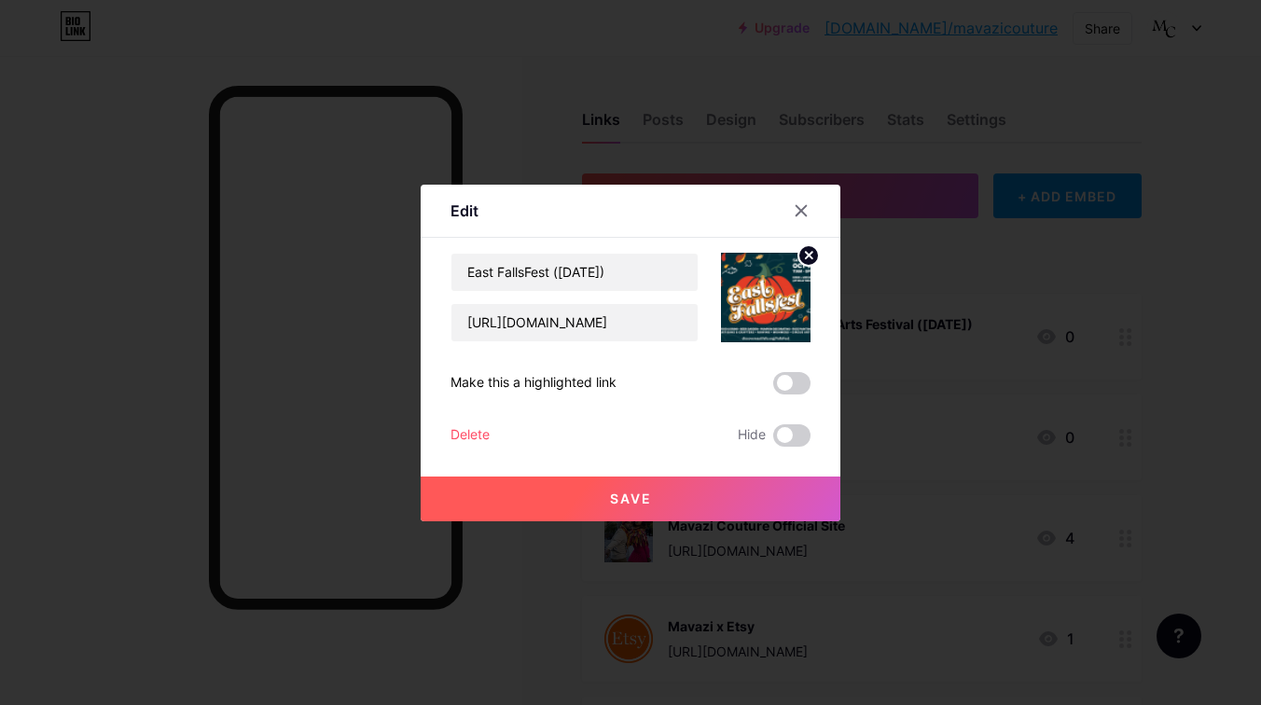
click at [910, 367] on div at bounding box center [630, 352] width 1261 height 705
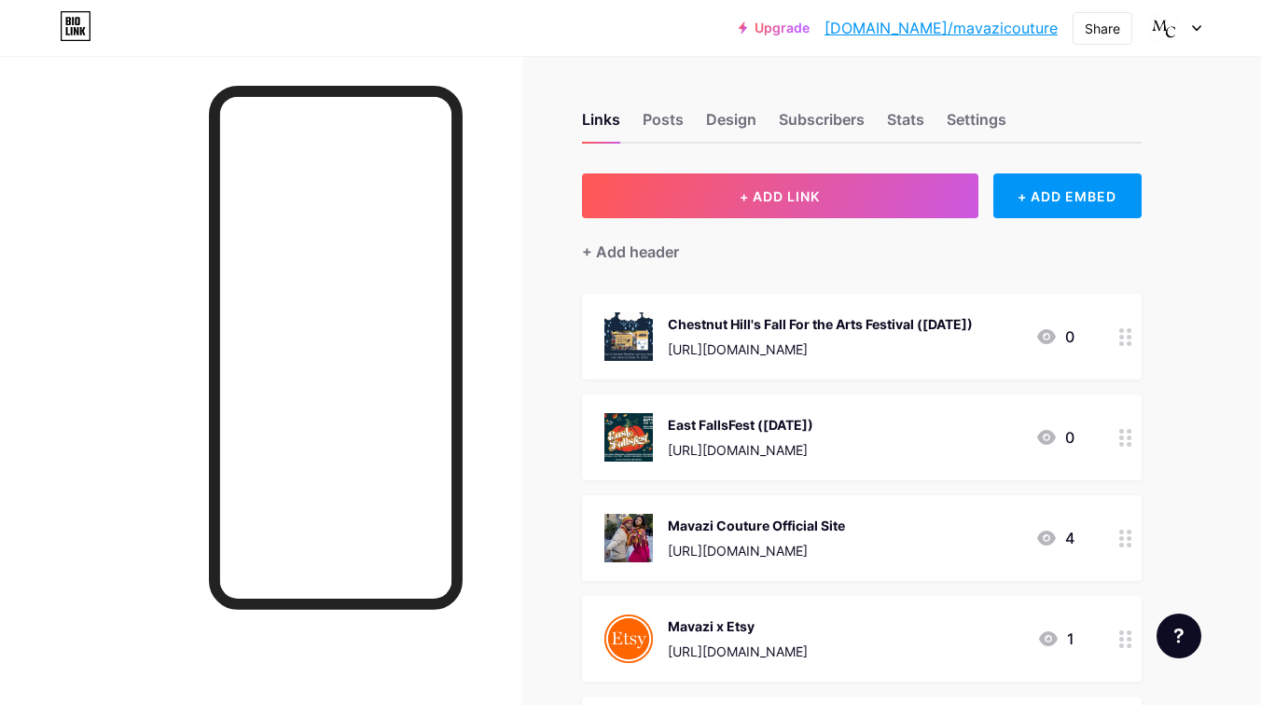
click at [860, 355] on div "[URL][DOMAIN_NAME]" at bounding box center [820, 349] width 305 height 20
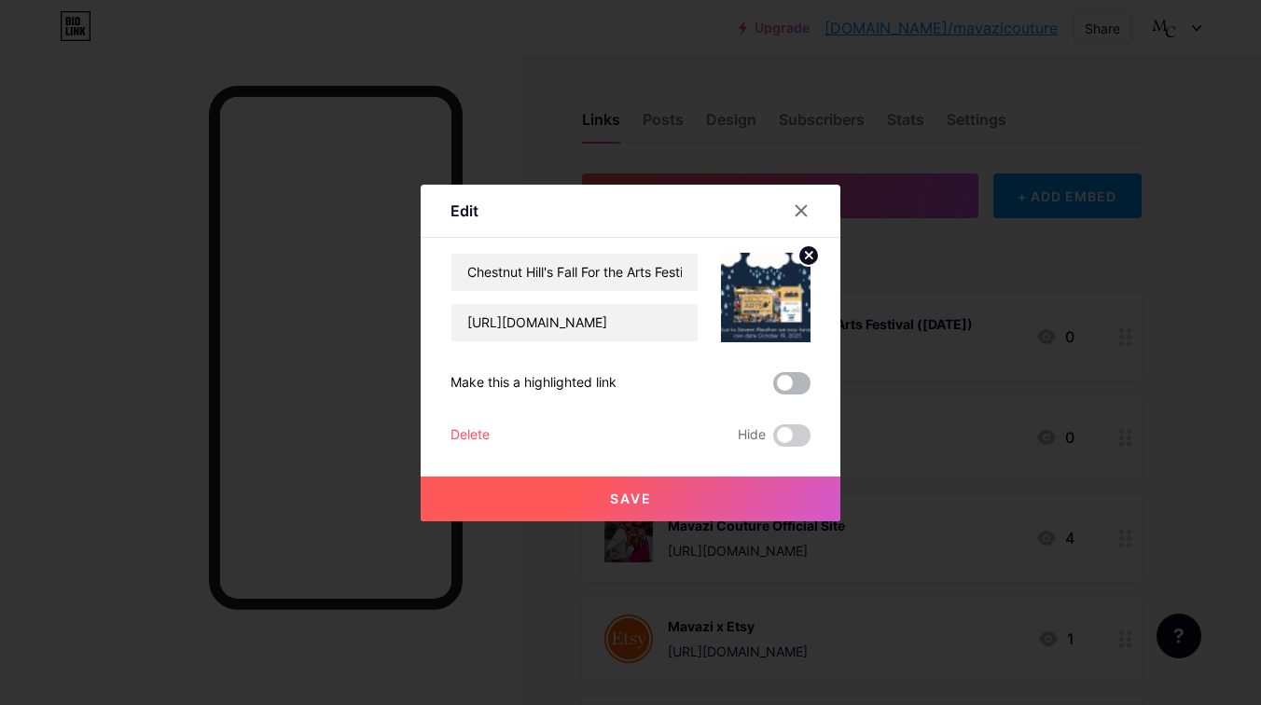
click at [795, 388] on span at bounding box center [791, 383] width 37 height 22
click at [773, 388] on input "checkbox" at bounding box center [773, 388] width 0 height 0
click at [909, 395] on div at bounding box center [630, 352] width 1261 height 705
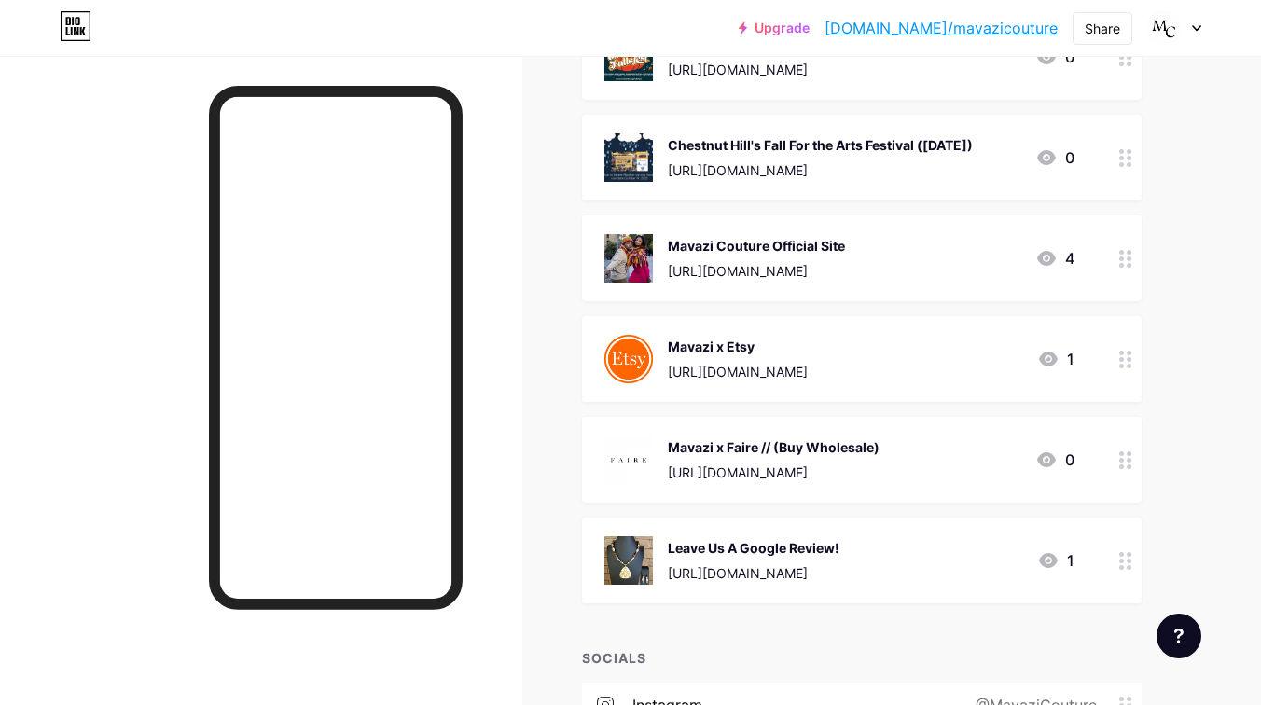
scroll to position [294, 0]
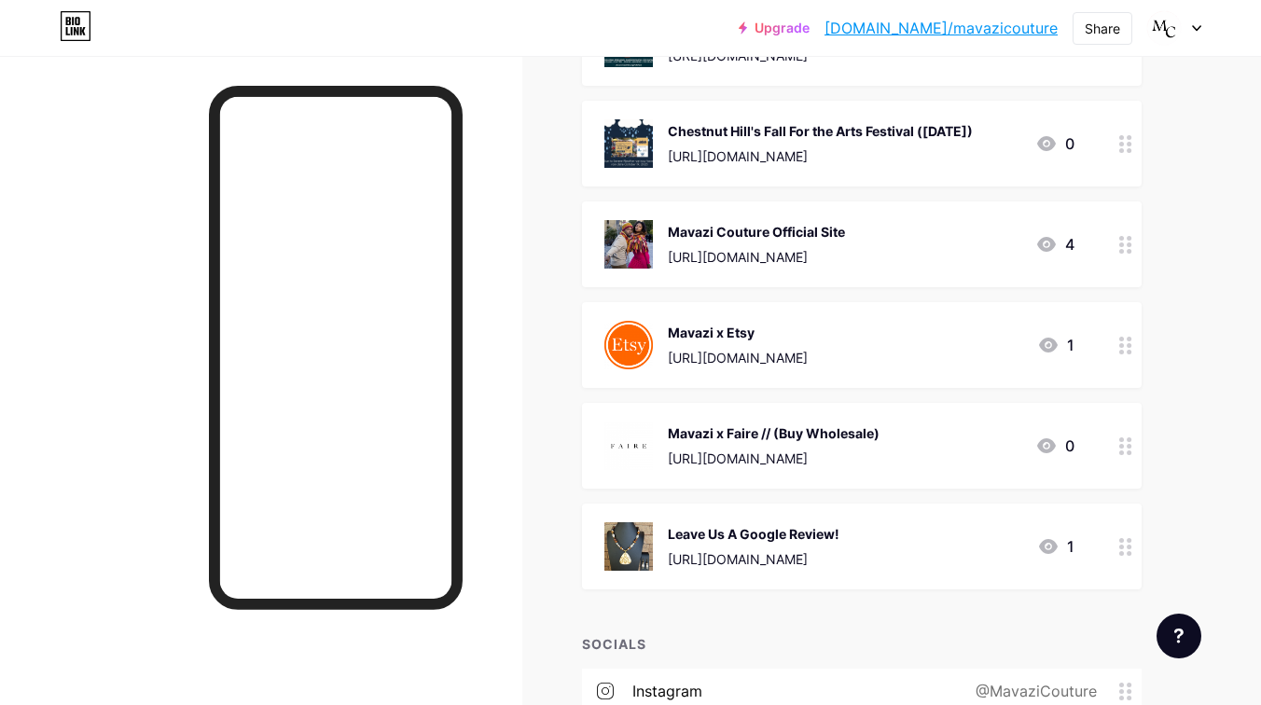
click at [872, 427] on div "Mavazi x Faire // (Buy Wholesale)" at bounding box center [774, 433] width 212 height 20
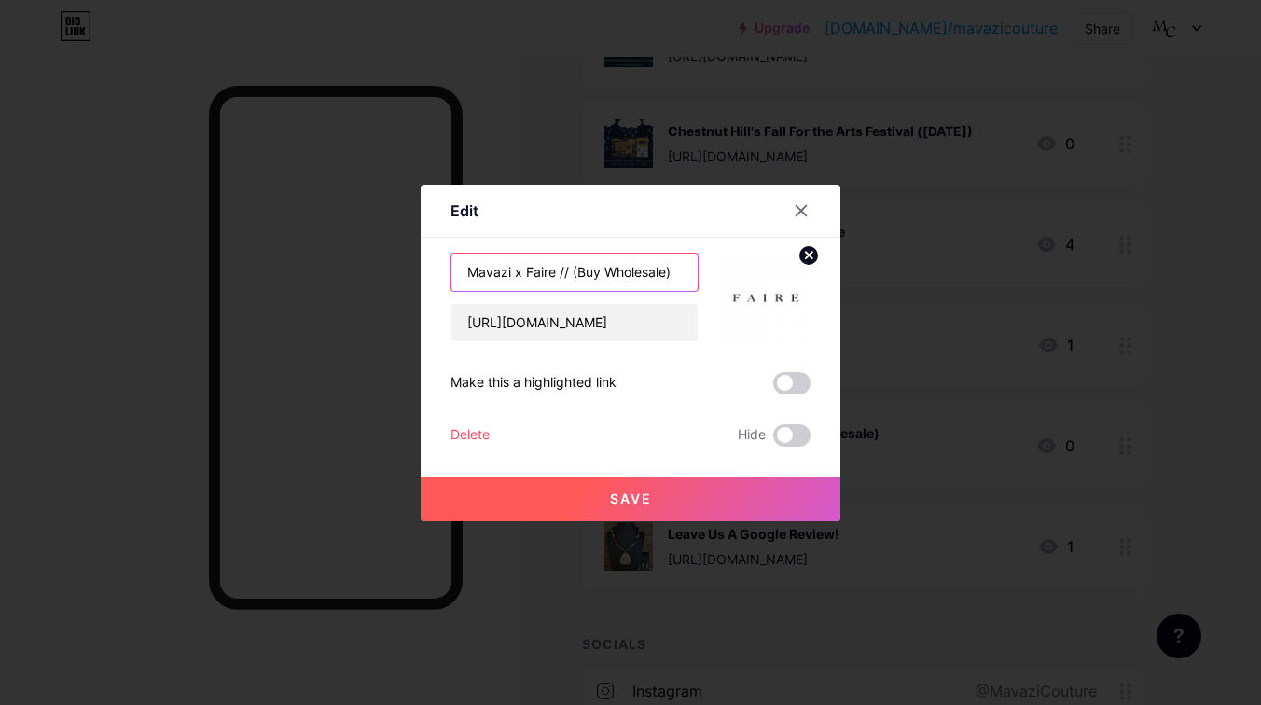
drag, startPoint x: 558, startPoint y: 264, endPoint x: 677, endPoint y: 272, distance: 119.7
click at [677, 272] on input "Mavazi x Faire // (Buy Wholesale)" at bounding box center [574, 272] width 246 height 37
type input "Mavazi x Faire"
click at [590, 477] on button "Save" at bounding box center [631, 499] width 420 height 45
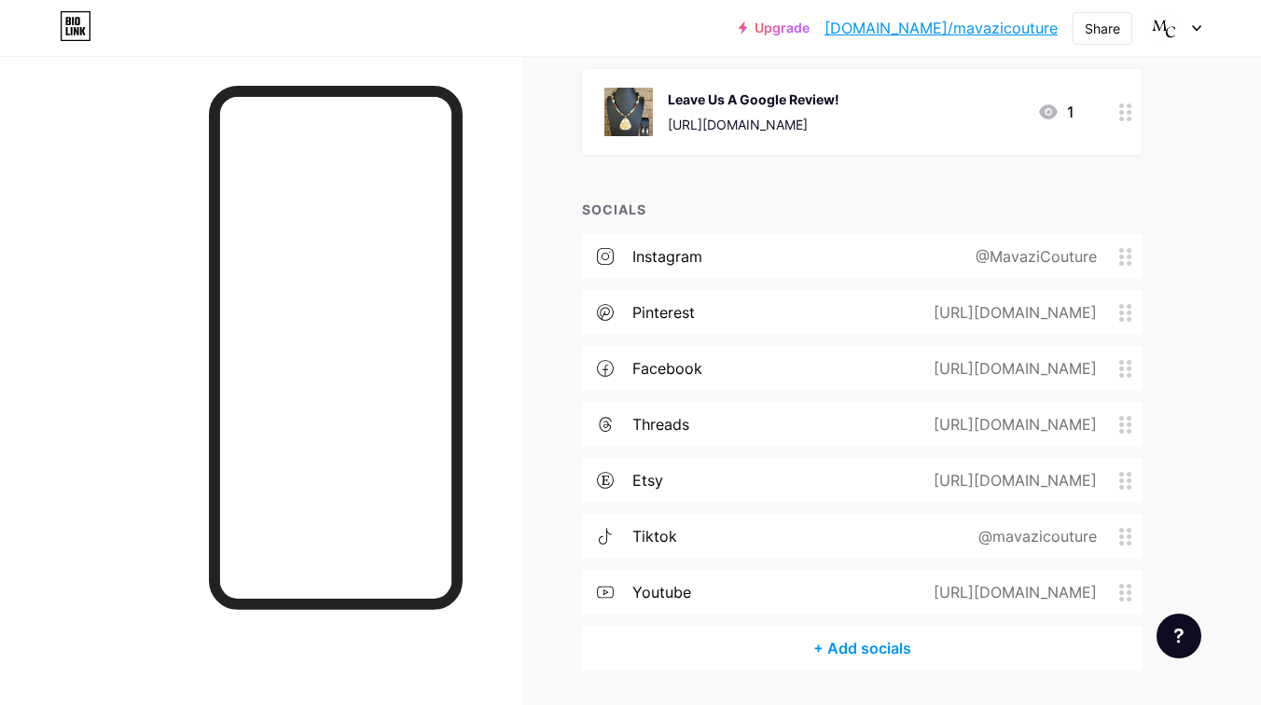
scroll to position [729, 0]
drag, startPoint x: 1108, startPoint y: 473, endPoint x: 1089, endPoint y: 355, distance: 119.0
click at [1091, 355] on div "threads [URL][DOMAIN_NAME] instagram @MavaziCouture pinterest [URL][DOMAIN_NAME…" at bounding box center [861, 429] width 559 height 392
click at [497, 410] on div at bounding box center [261, 408] width 522 height 705
click at [564, 471] on div "Links Posts Design Subscribers Stats Settings + ADD LINK + ADD EMBED + Add head…" at bounding box center [610, 45] width 1220 height 1436
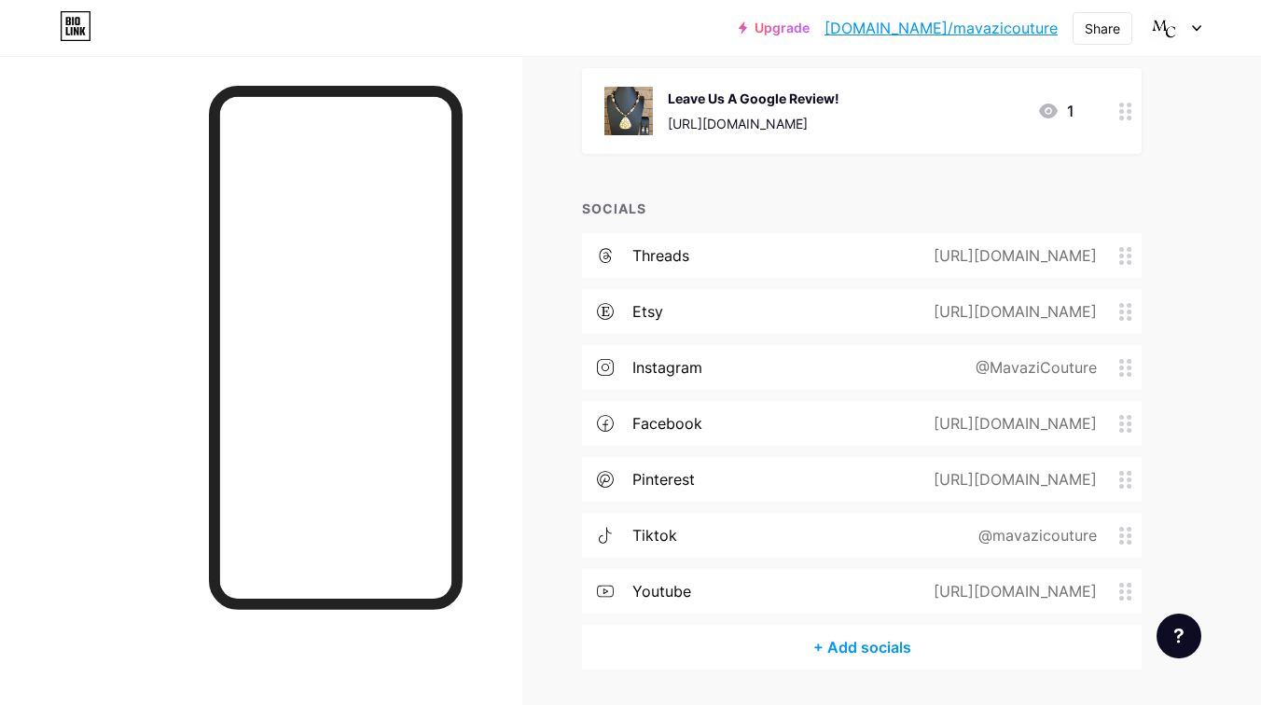
click at [467, 429] on div at bounding box center [261, 408] width 522 height 705
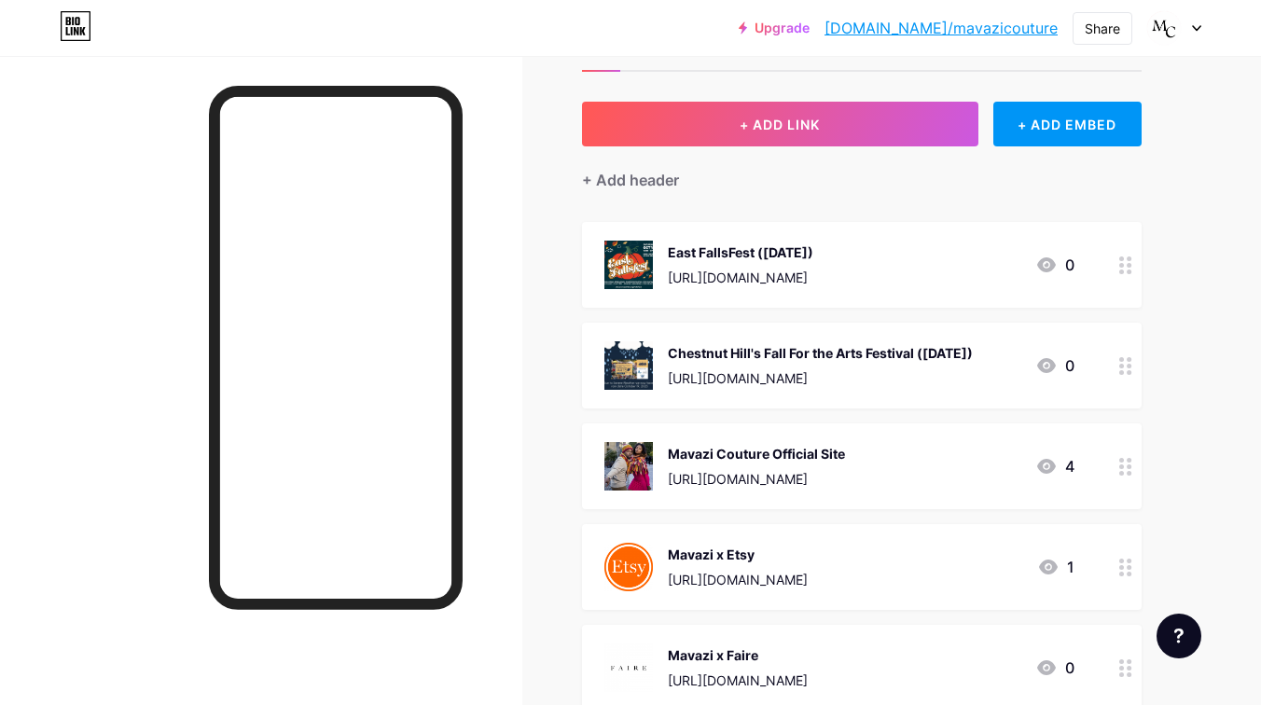
scroll to position [0, 0]
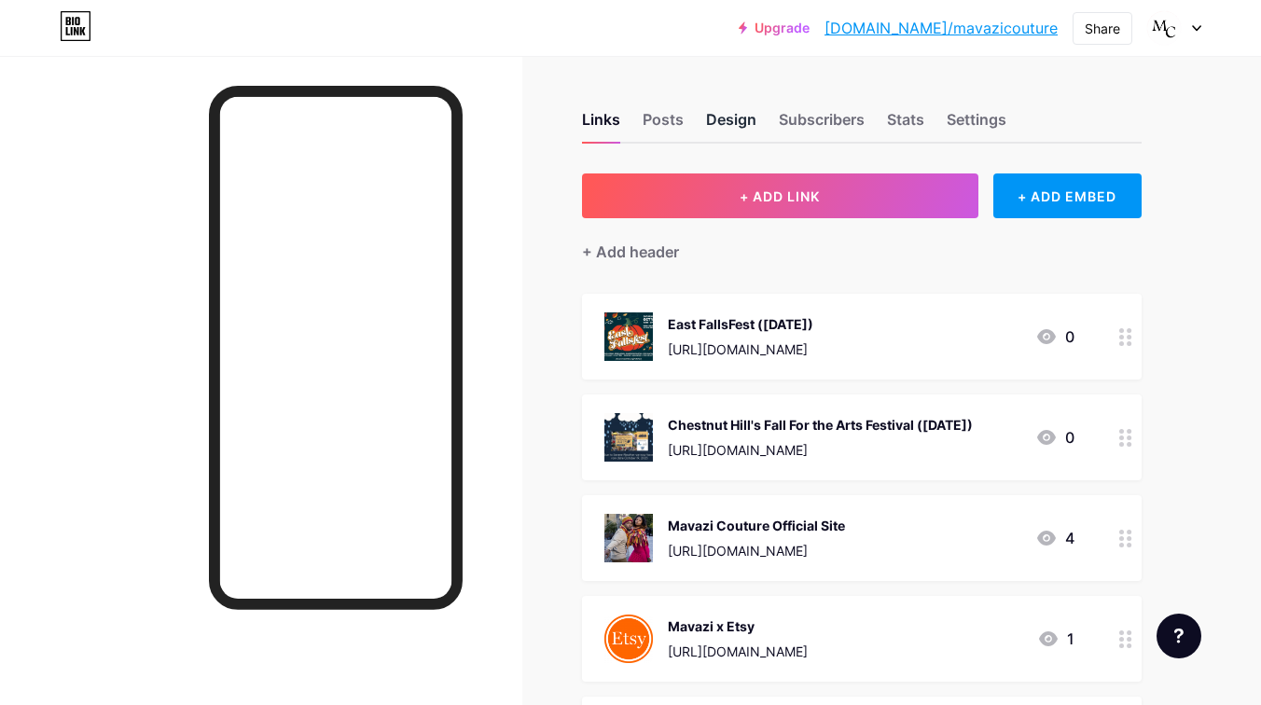
click at [725, 131] on div "Design" at bounding box center [731, 125] width 50 height 34
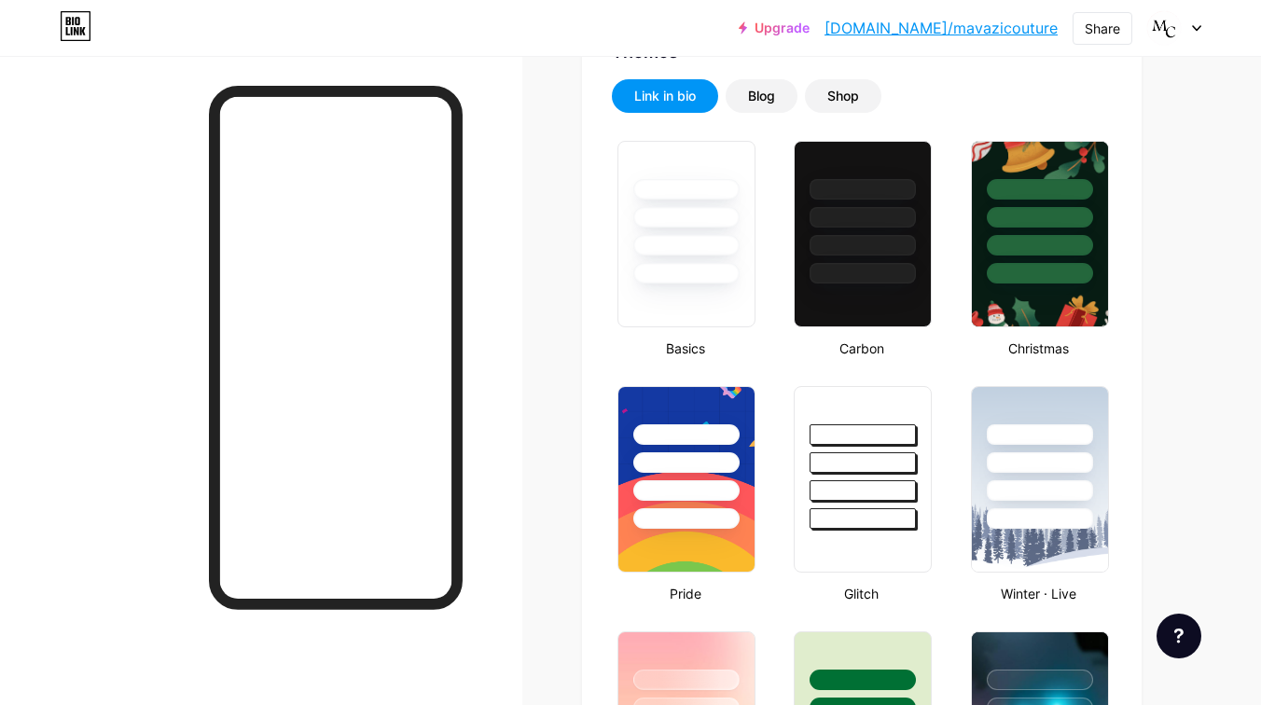
scroll to position [419, 0]
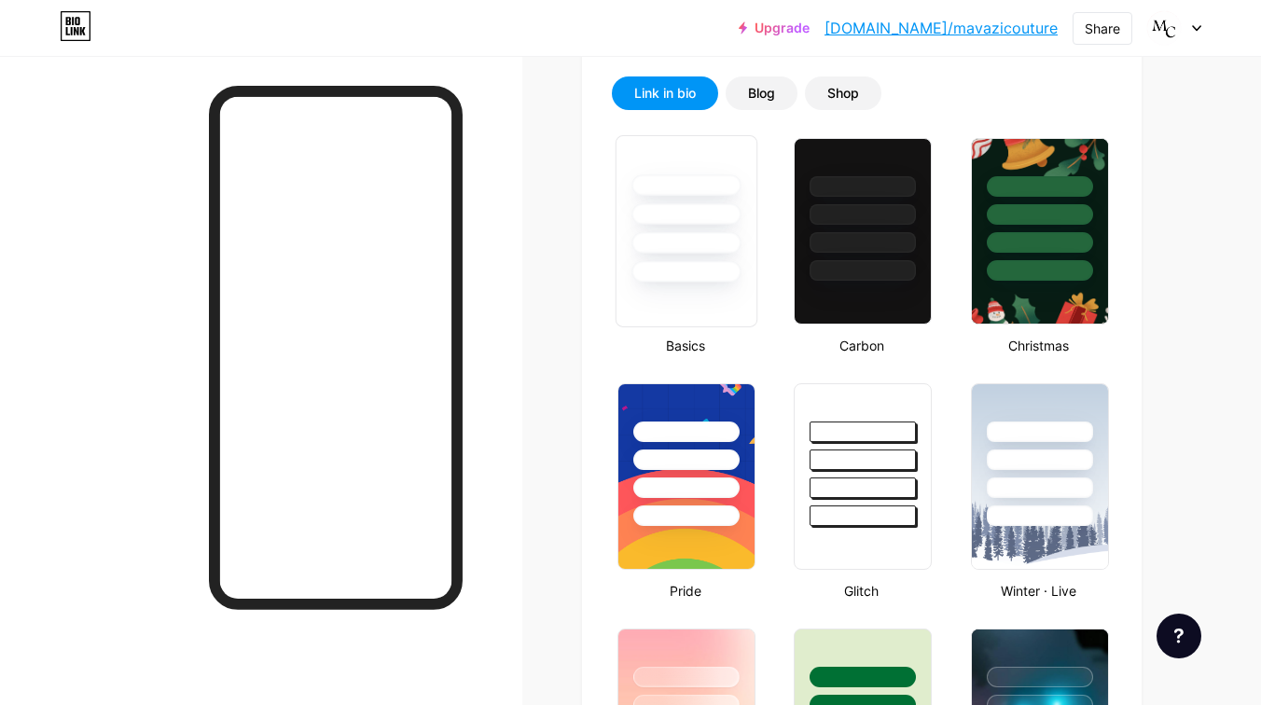
click at [651, 297] on div at bounding box center [686, 231] width 142 height 192
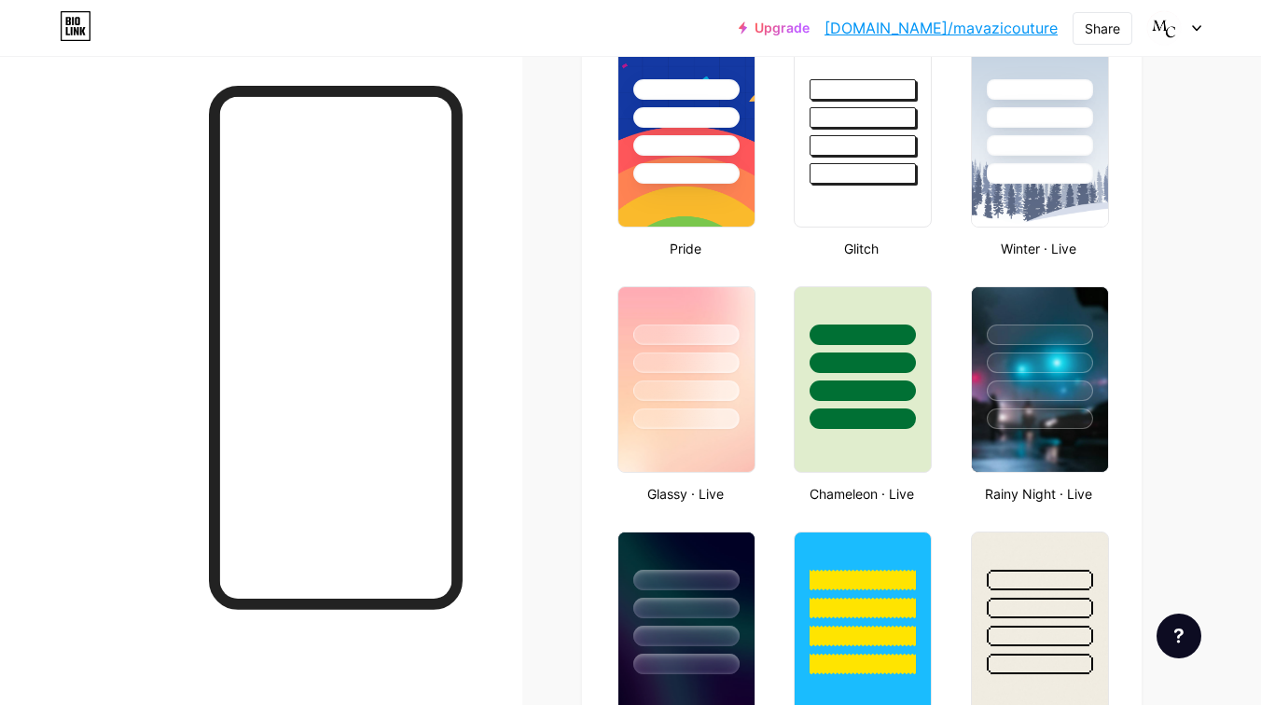
scroll to position [783, 0]
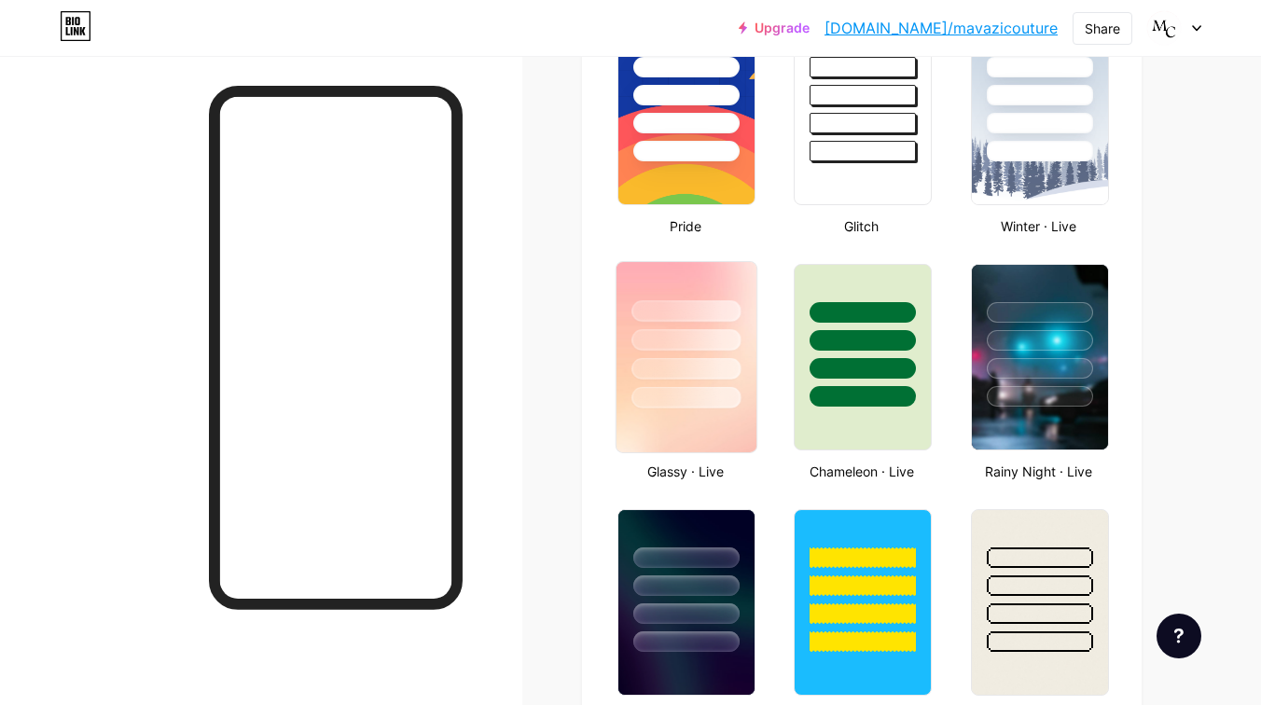
click at [705, 312] on div at bounding box center [685, 310] width 109 height 21
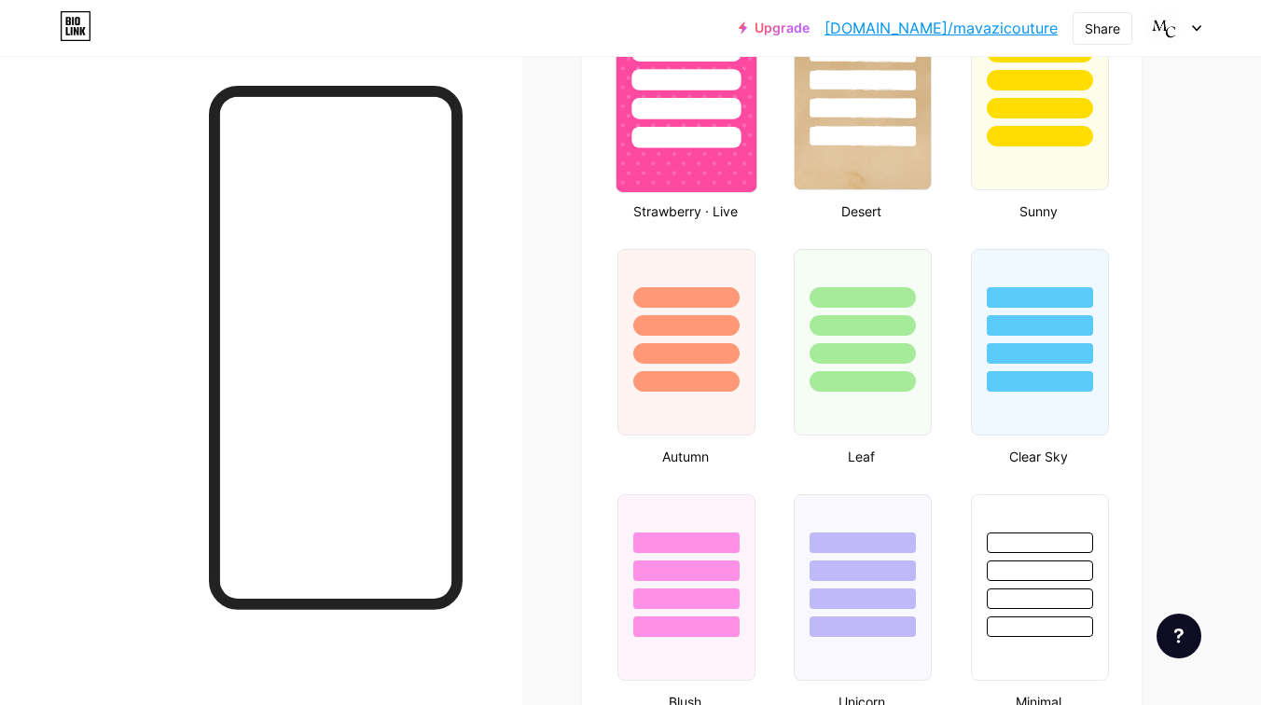
scroll to position [1545, 0]
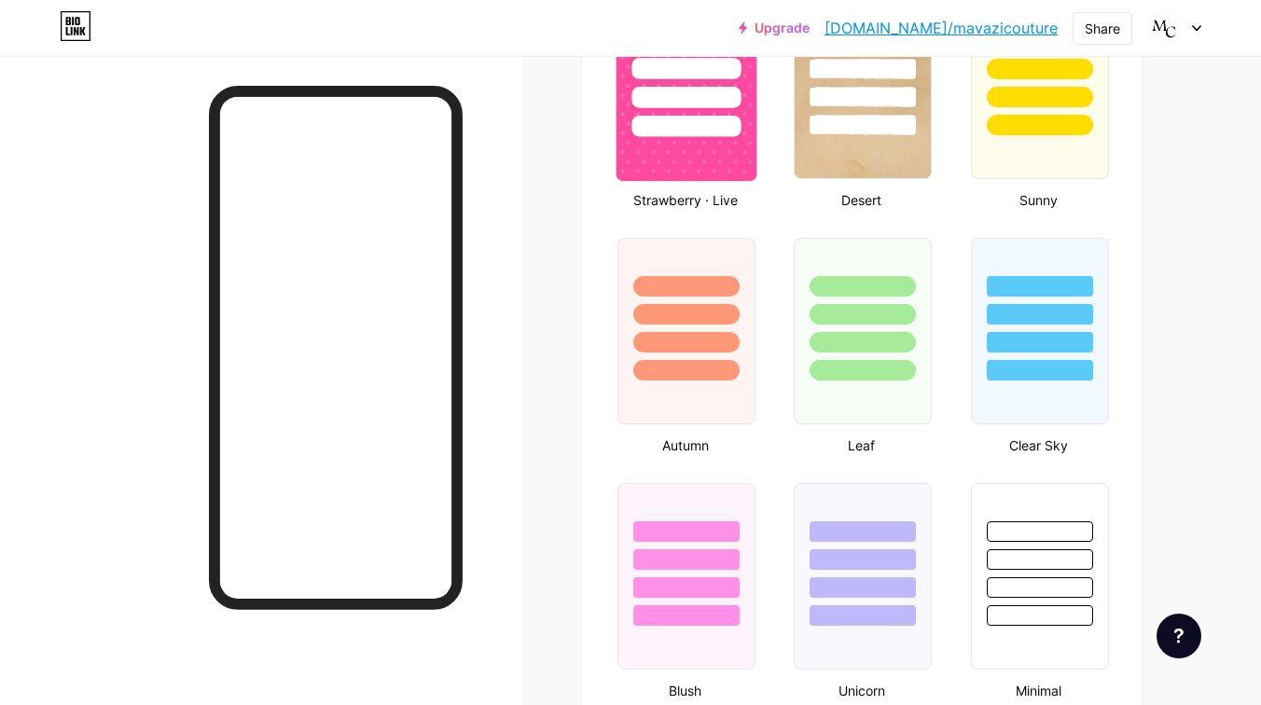
click at [705, 311] on div at bounding box center [686, 314] width 106 height 21
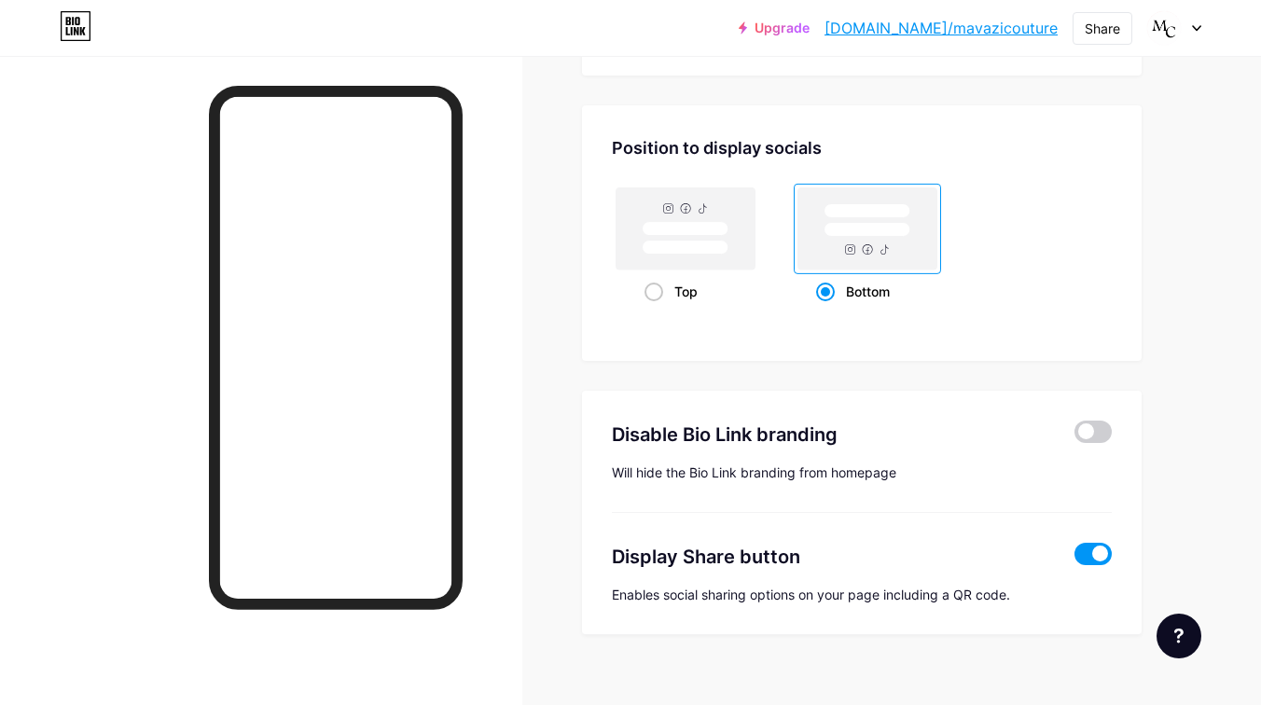
scroll to position [2468, 0]
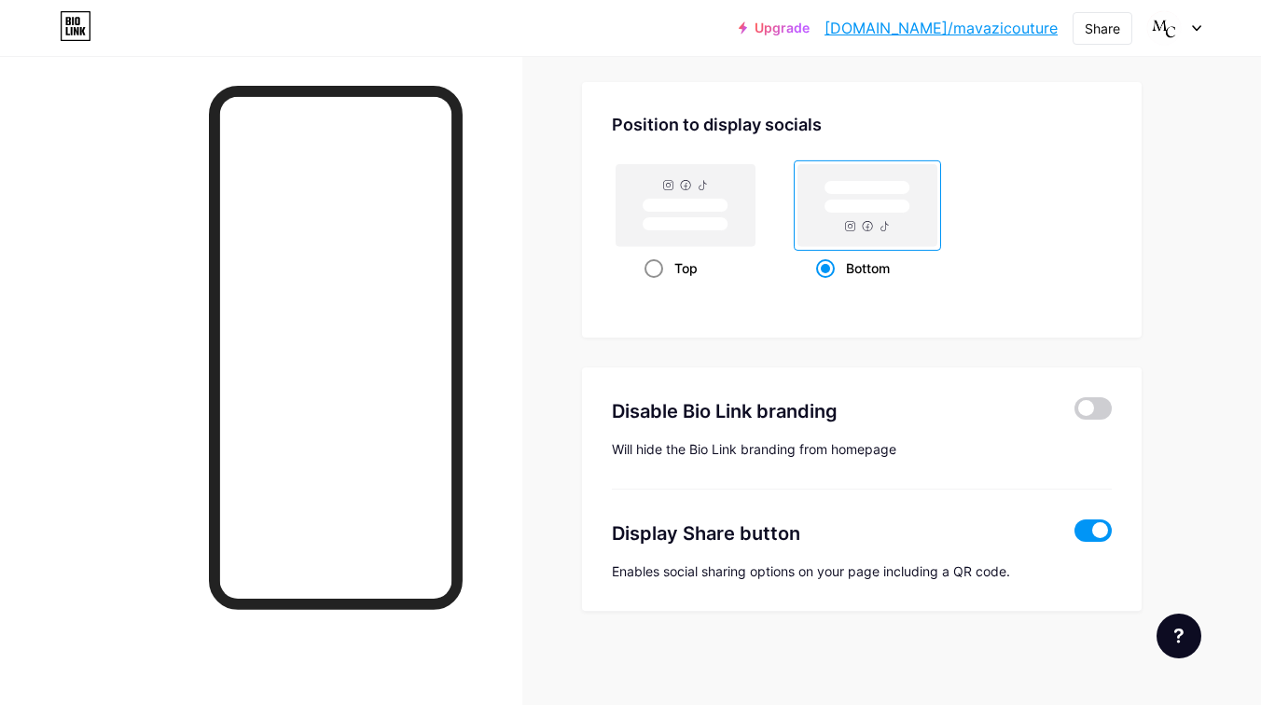
click at [716, 229] on rect at bounding box center [685, 224] width 86 height 14
click at [656, 285] on input "Top" at bounding box center [650, 291] width 12 height 12
radio input "true"
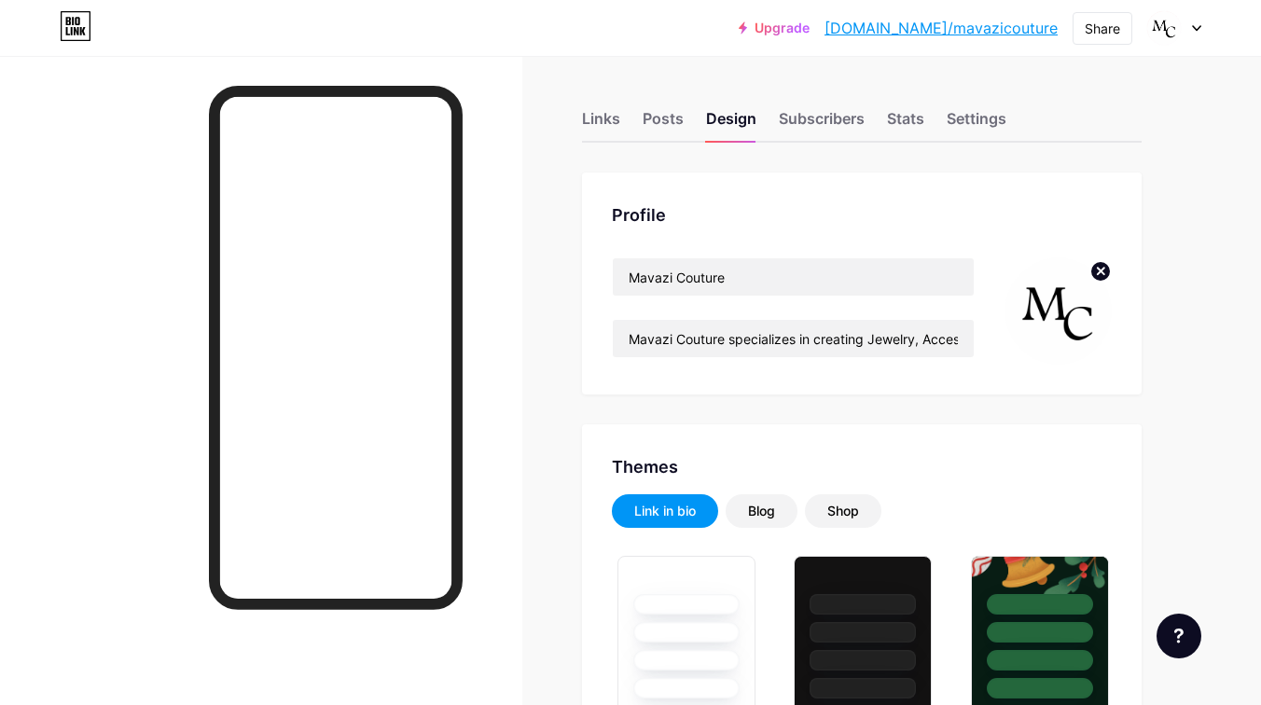
scroll to position [0, 0]
click at [784, 135] on div "Subscribers" at bounding box center [822, 125] width 86 height 34
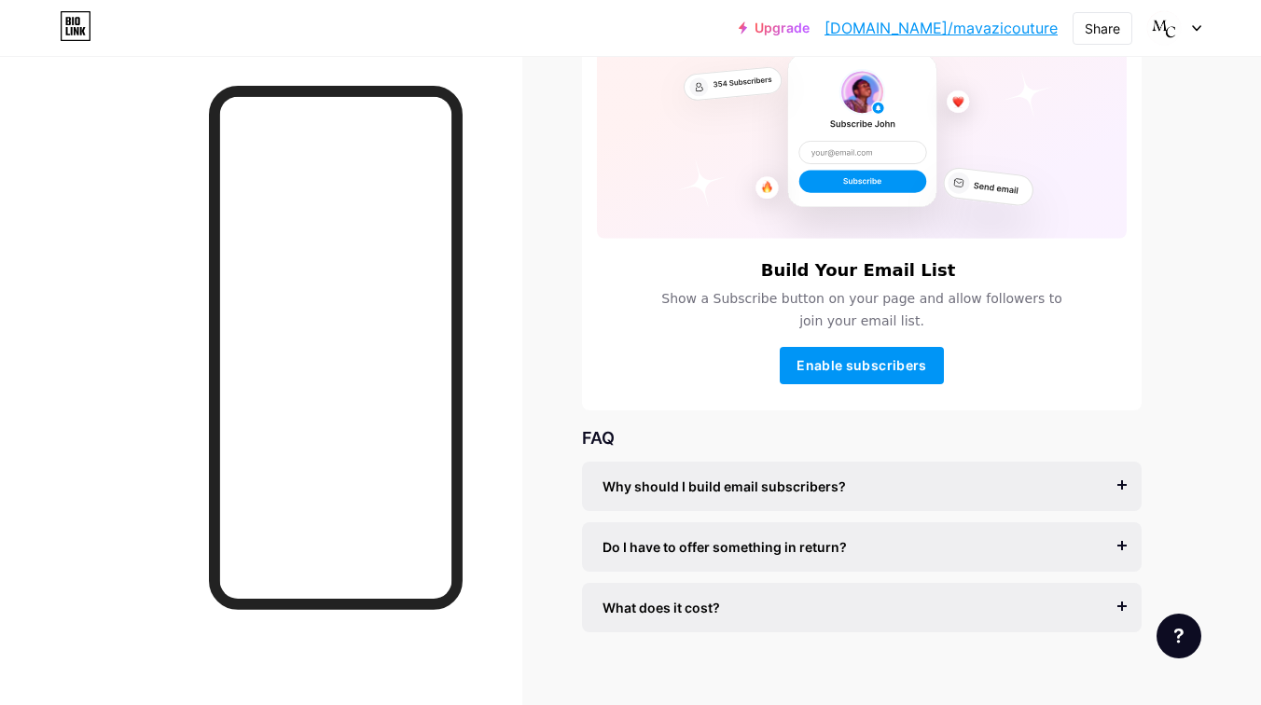
scroll to position [172, 0]
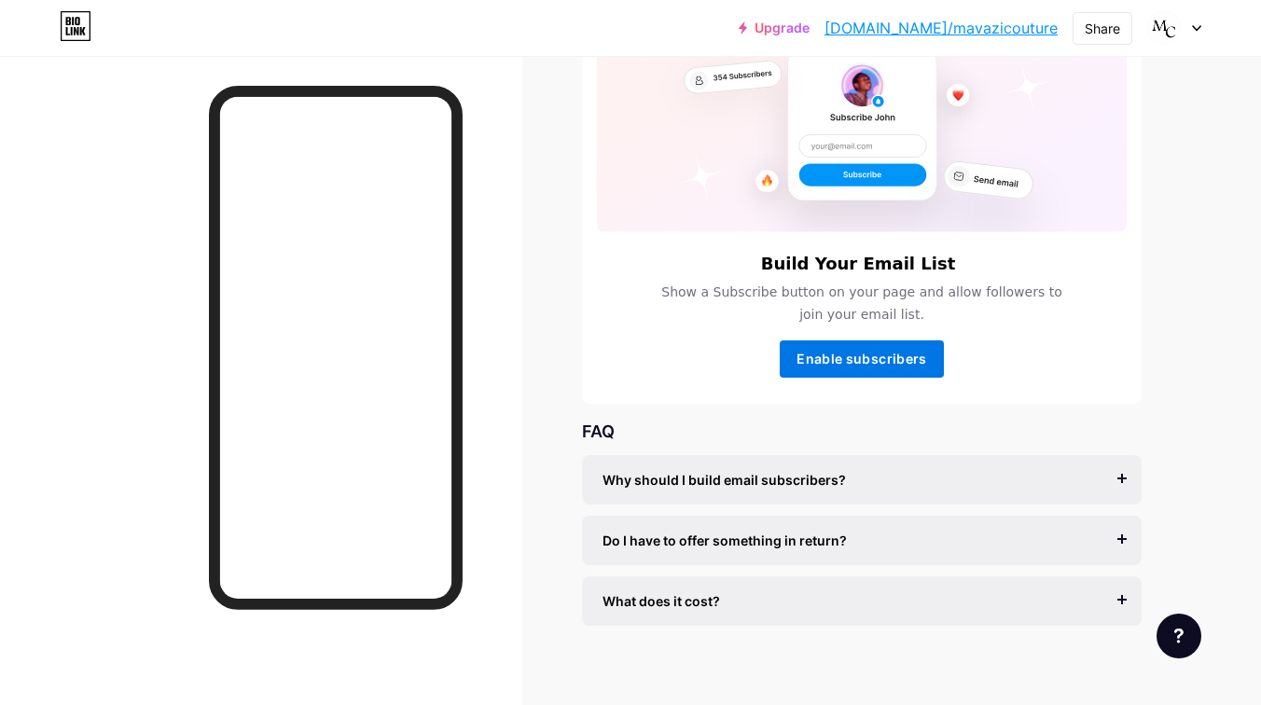
click at [854, 358] on span "Enable subscribers" at bounding box center [861, 359] width 130 height 16
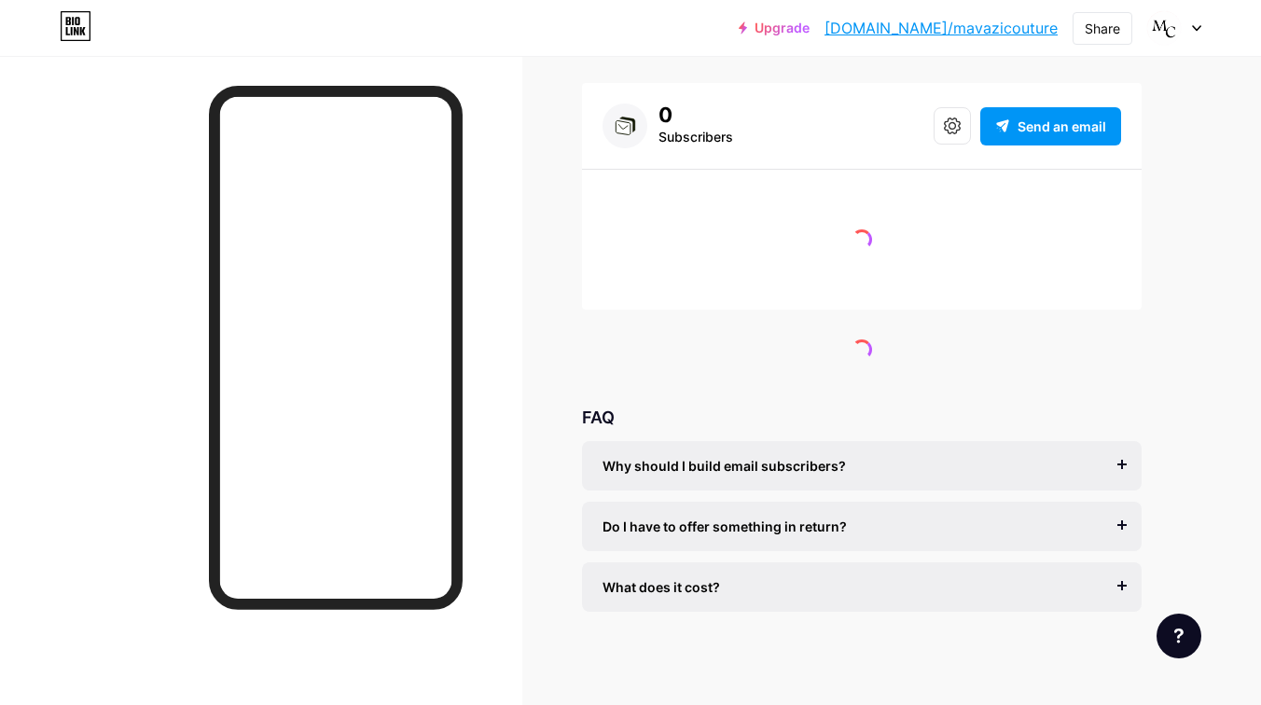
scroll to position [19, 0]
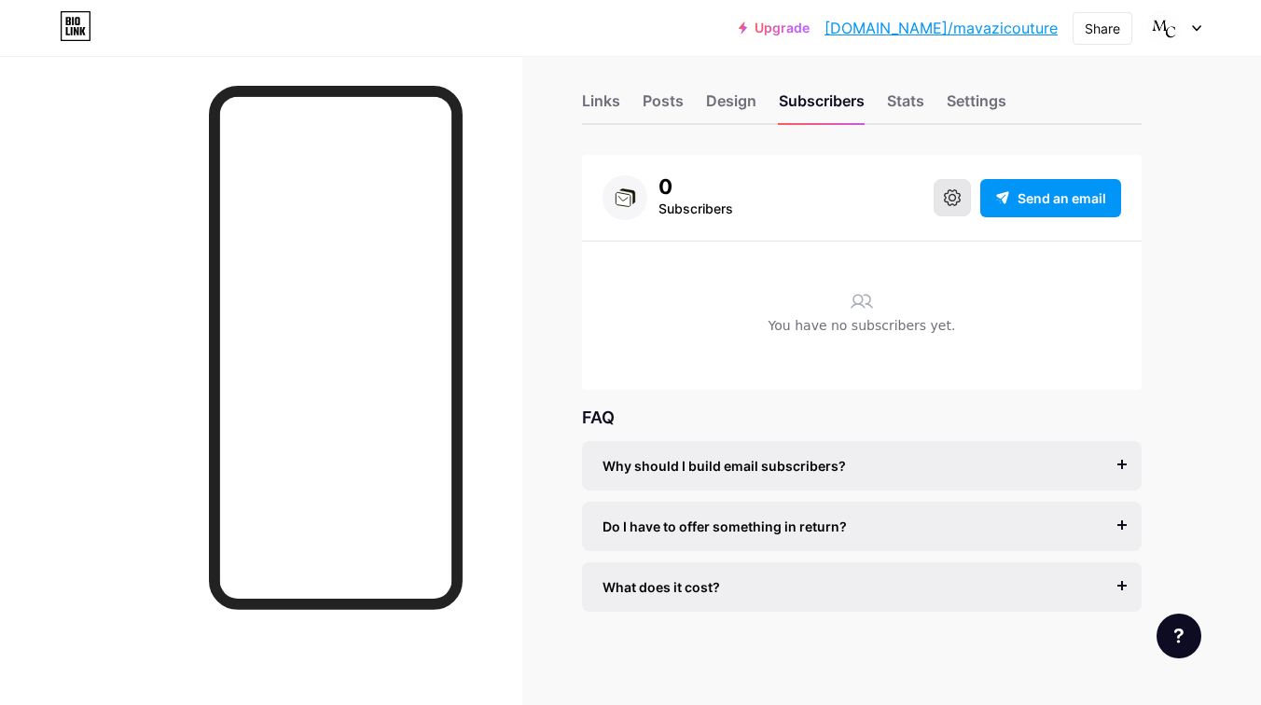
click at [951, 205] on button at bounding box center [951, 197] width 37 height 37
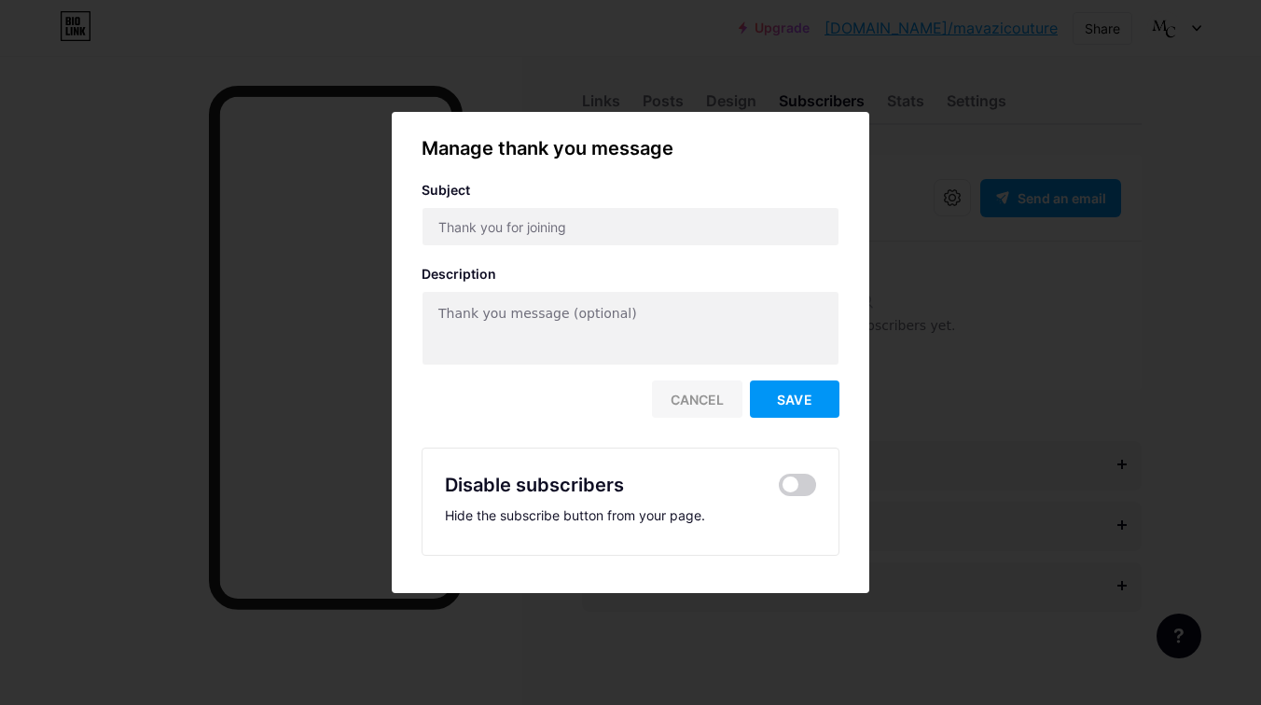
click at [712, 401] on div "Cancel" at bounding box center [697, 398] width 90 height 37
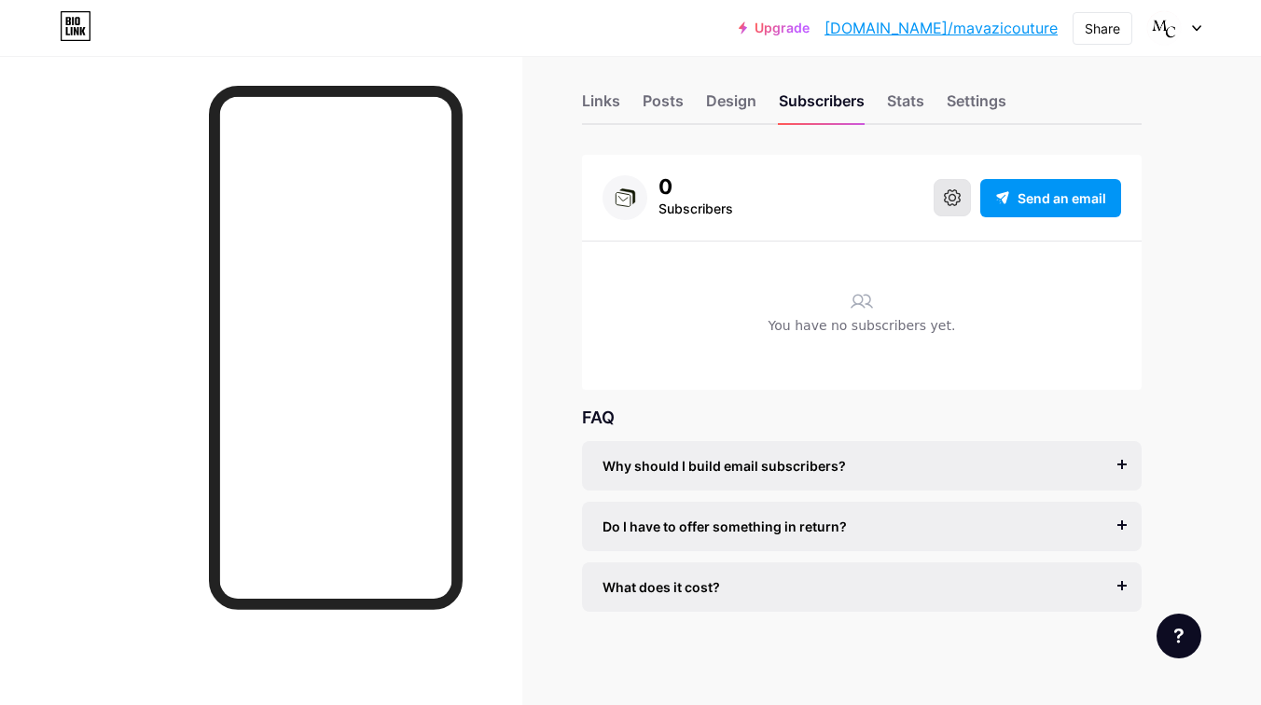
click at [946, 201] on icon at bounding box center [952, 197] width 17 height 17
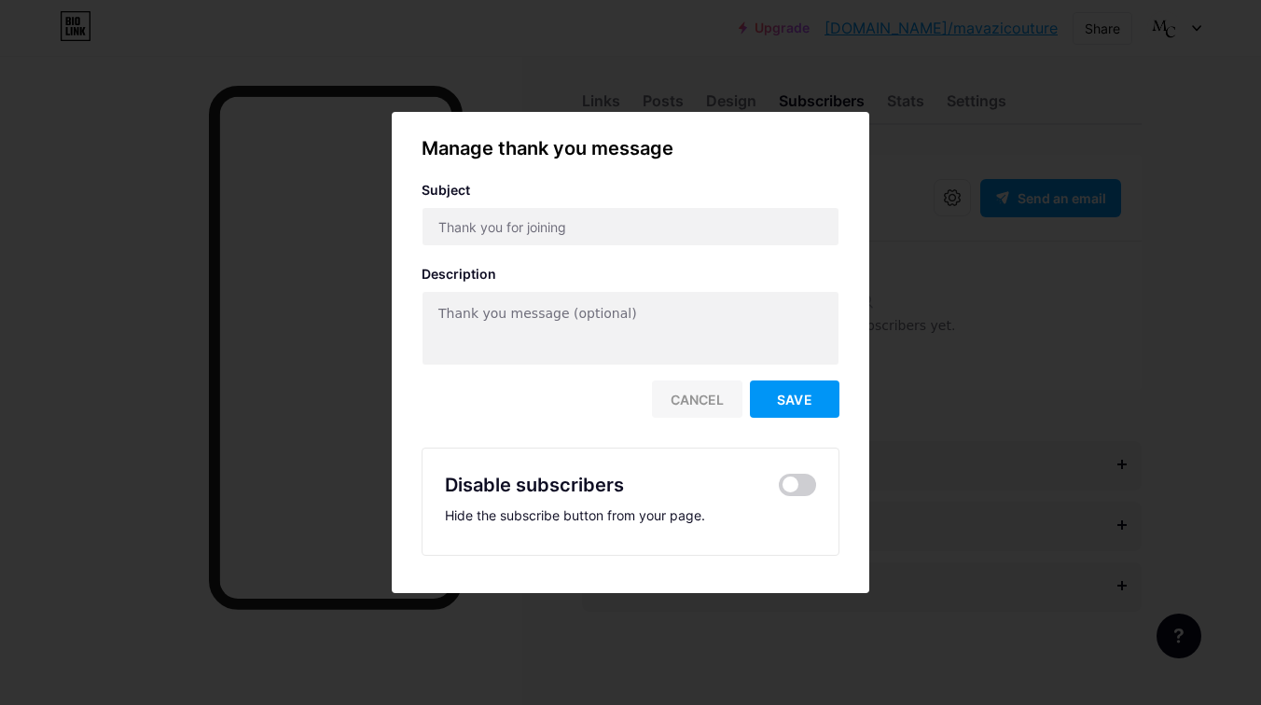
click at [722, 406] on div "Cancel" at bounding box center [697, 398] width 90 height 37
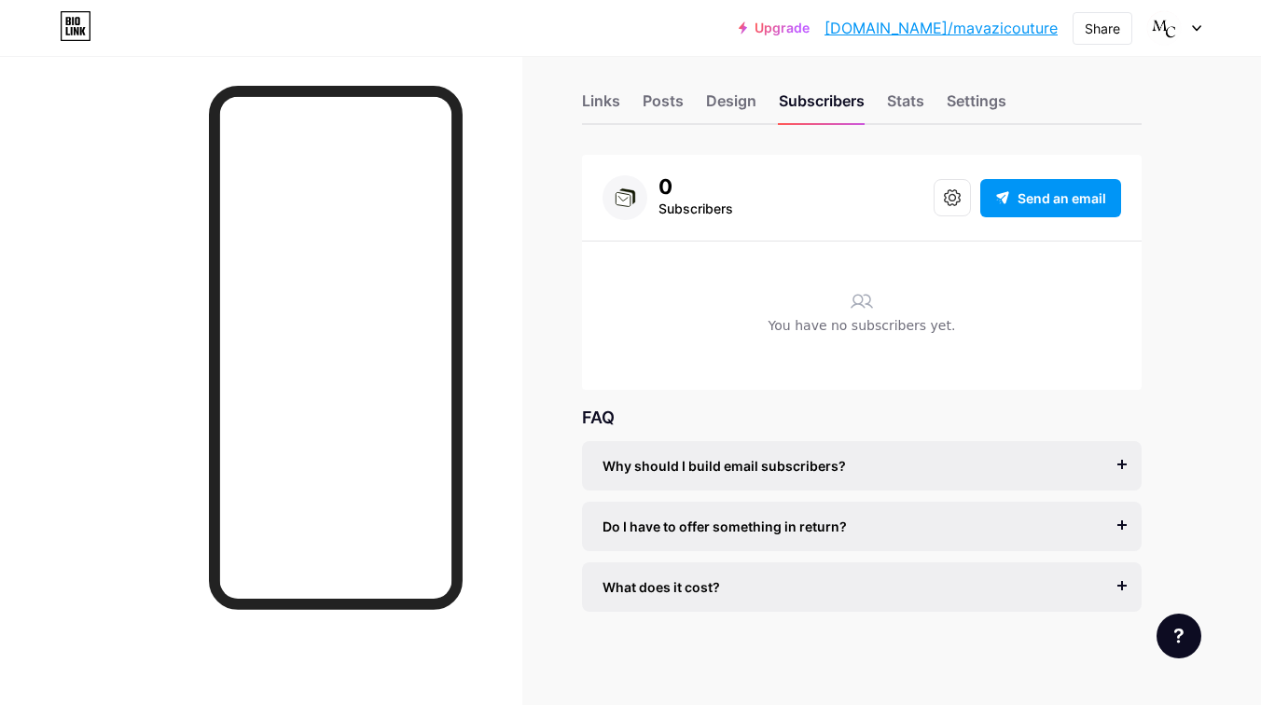
click at [828, 308] on div "You have no subscribers yet." at bounding box center [861, 325] width 518 height 130
click at [1022, 209] on div "Send an email" at bounding box center [1050, 198] width 141 height 38
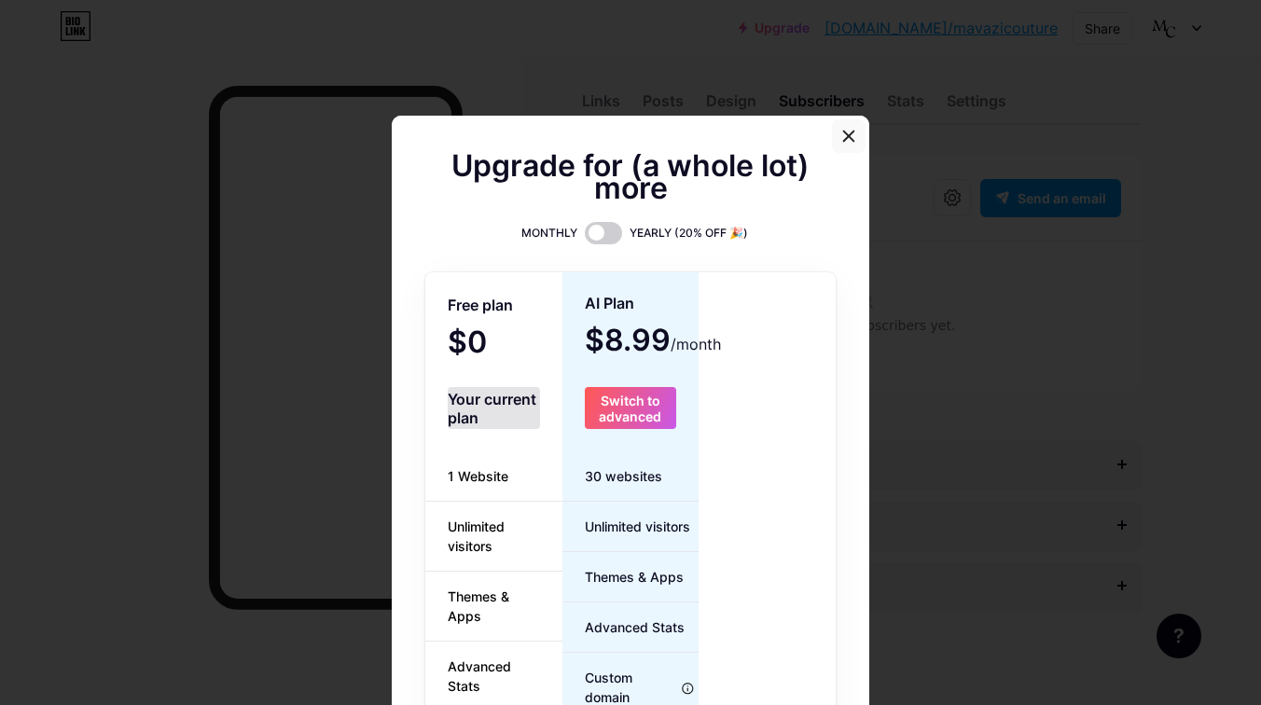
click at [844, 138] on icon at bounding box center [848, 136] width 15 height 15
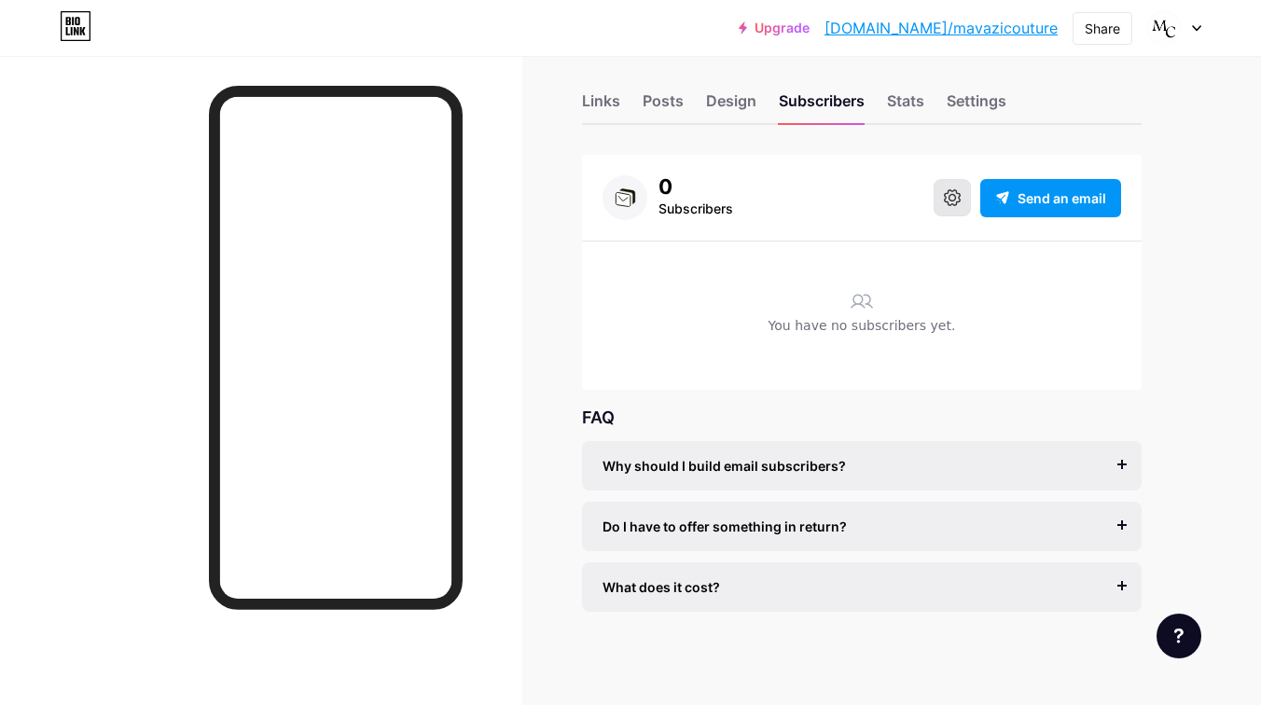
click at [968, 191] on button at bounding box center [951, 197] width 37 height 37
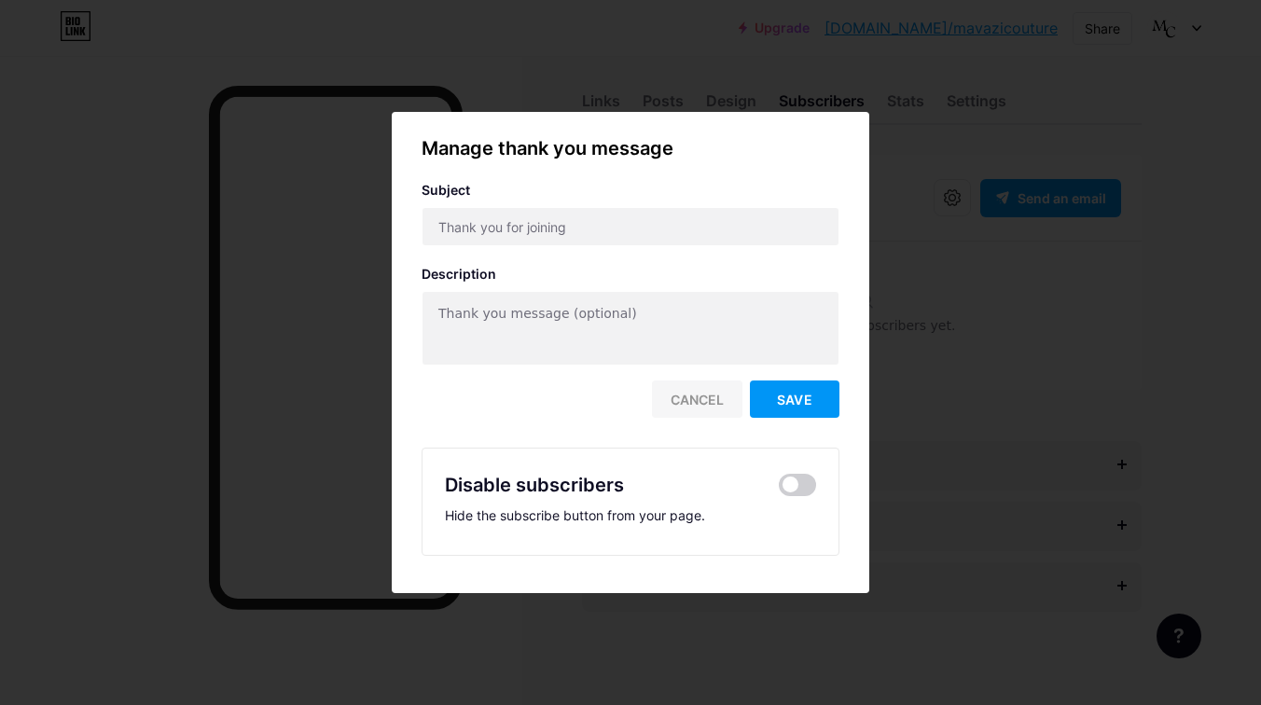
click at [663, 384] on div "Cancel" at bounding box center [697, 398] width 90 height 37
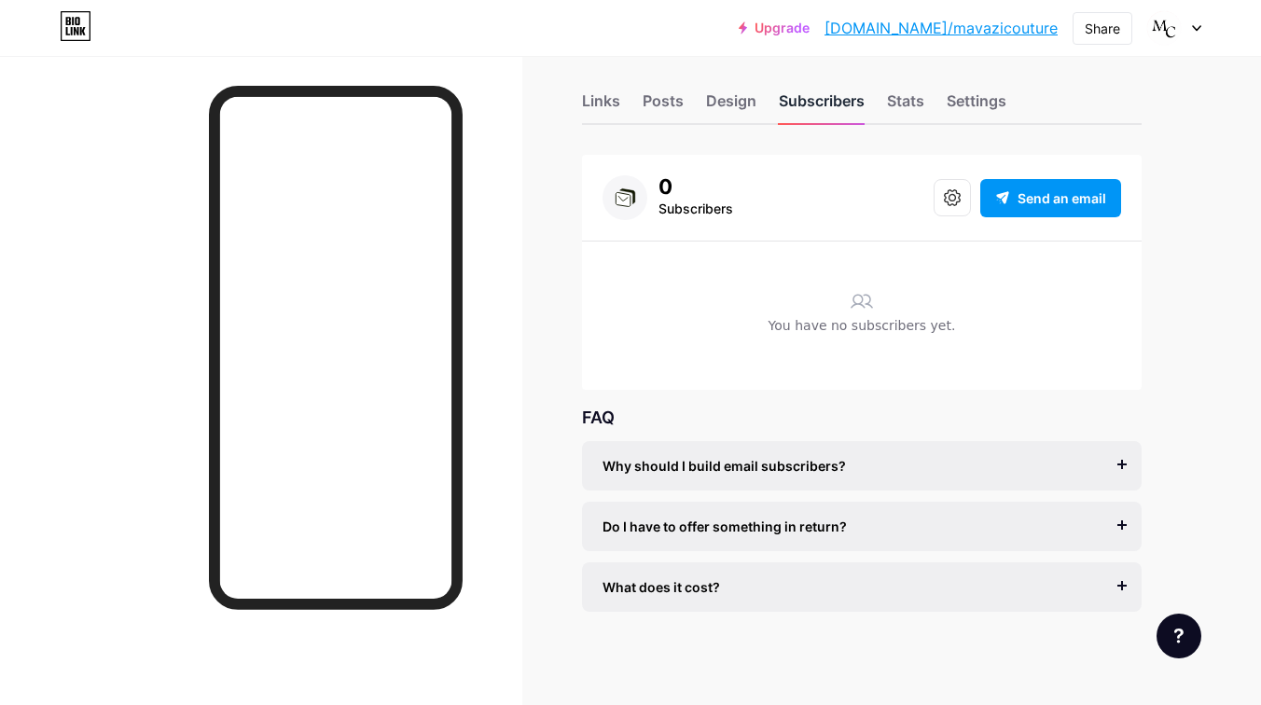
click at [847, 117] on div "Subscribers" at bounding box center [822, 107] width 86 height 34
click at [722, 113] on div "Design" at bounding box center [731, 107] width 50 height 34
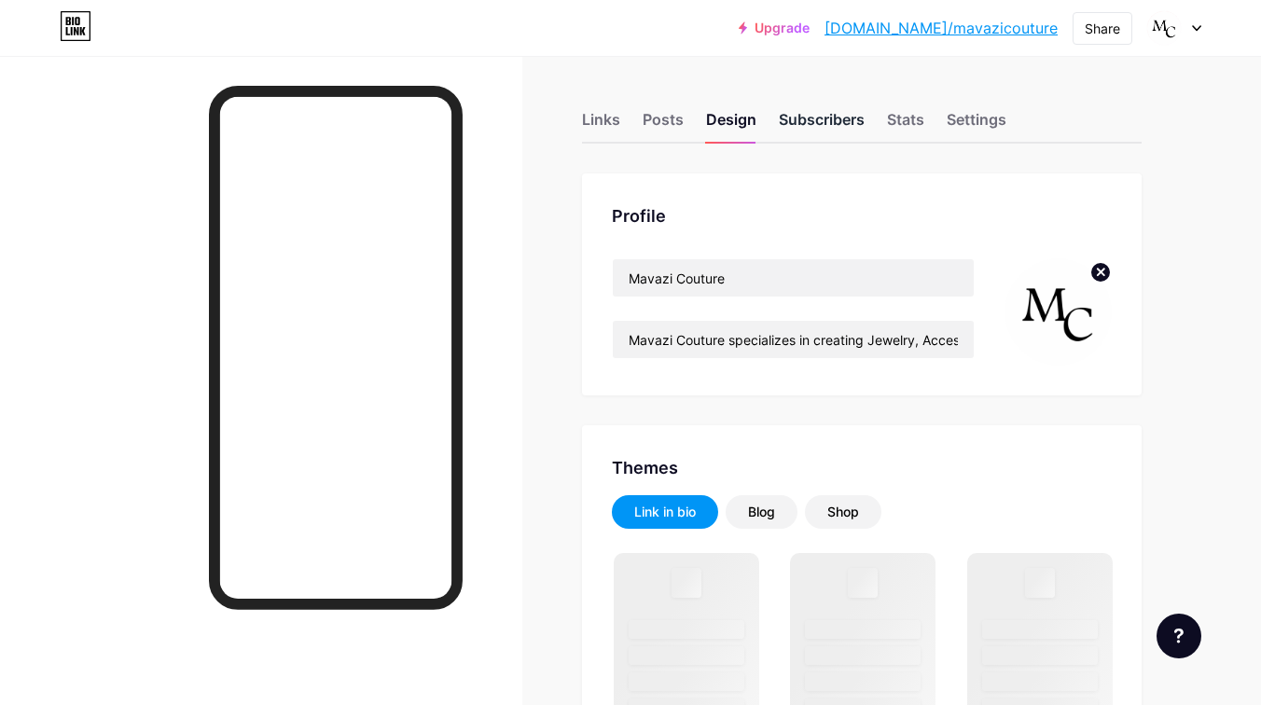
click at [814, 121] on div "Subscribers" at bounding box center [822, 125] width 86 height 34
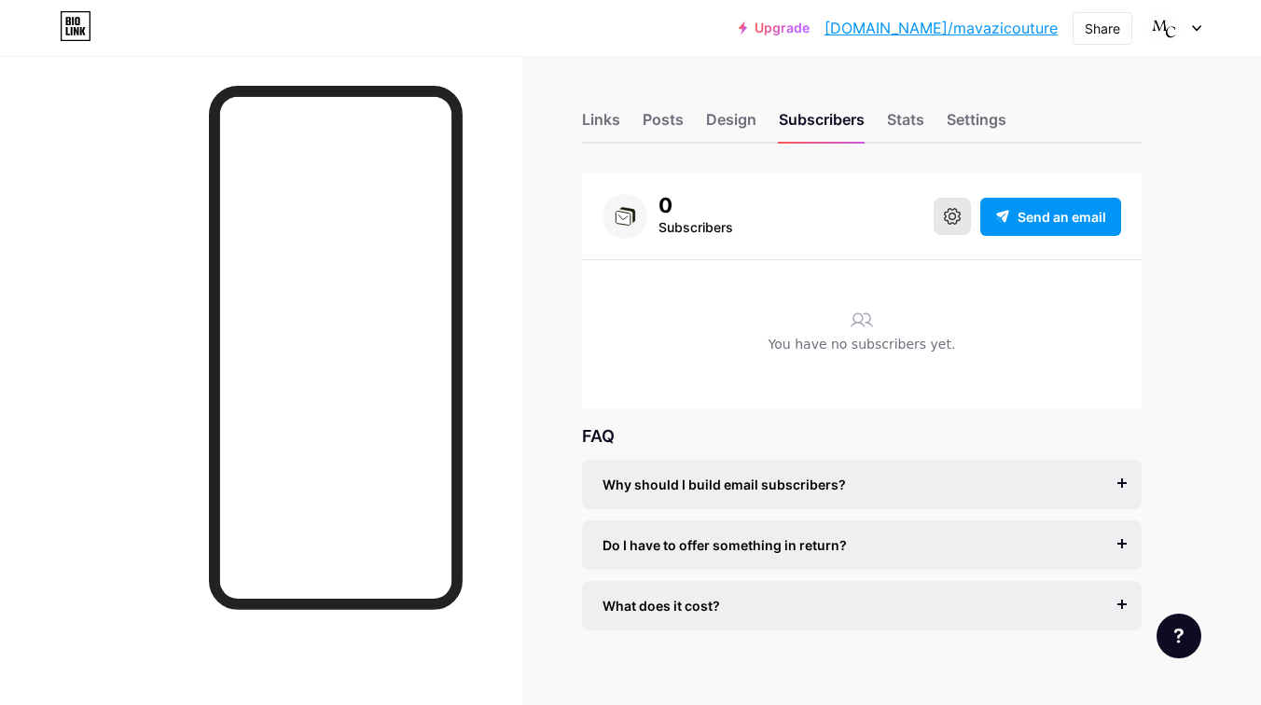
click at [942, 210] on button at bounding box center [951, 216] width 37 height 37
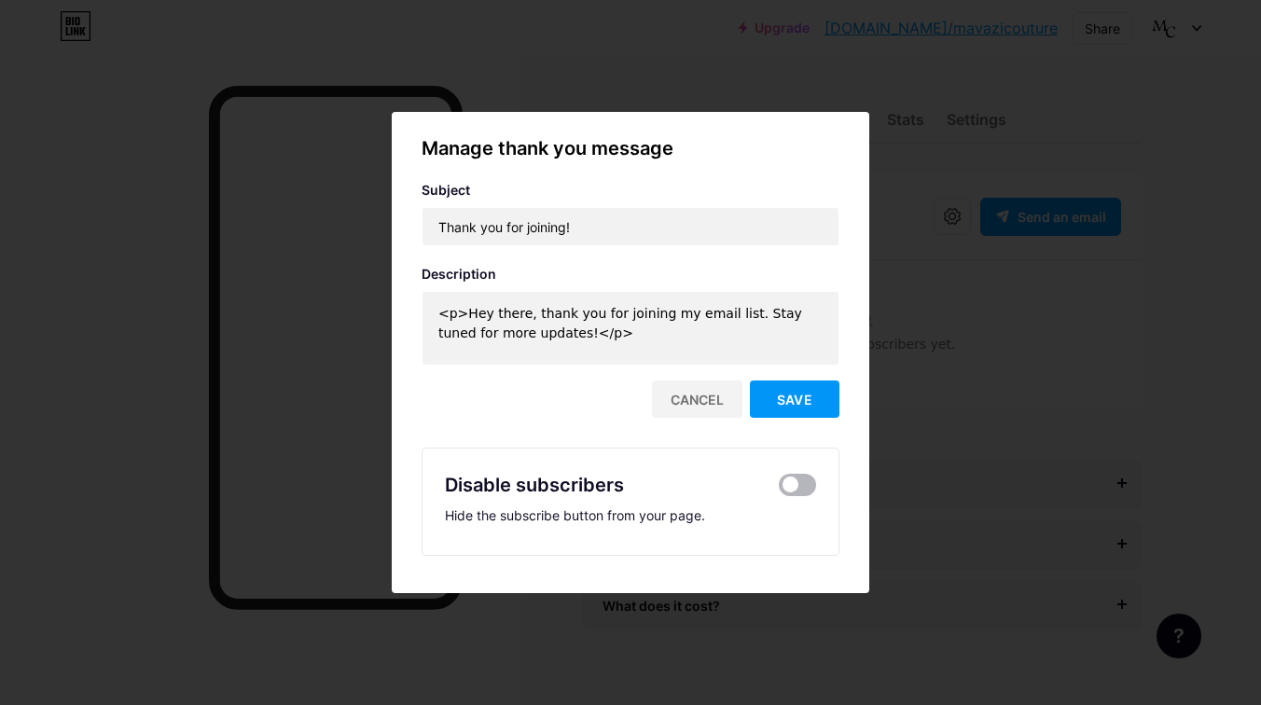
click at [800, 485] on span at bounding box center [797, 485] width 37 height 22
click at [779, 490] on input "checkbox" at bounding box center [779, 490] width 0 height 0
click at [953, 357] on div at bounding box center [630, 352] width 1261 height 705
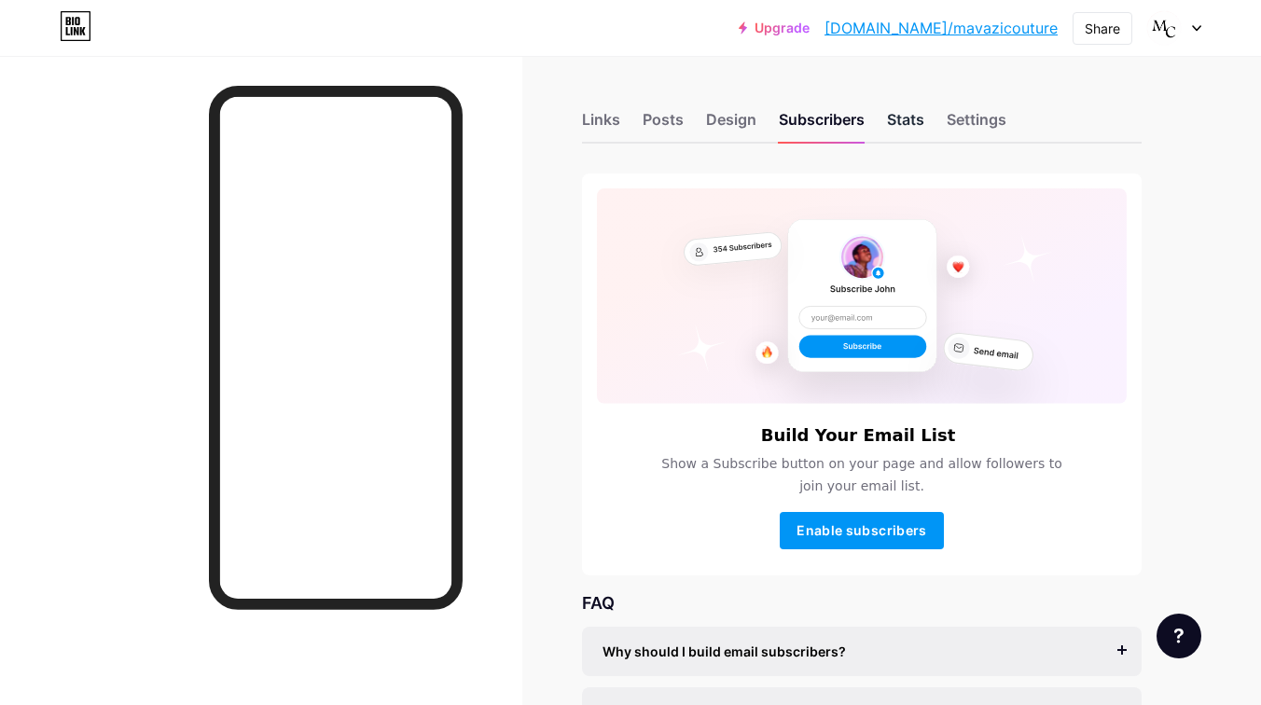
click at [912, 120] on div "Stats" at bounding box center [905, 125] width 37 height 34
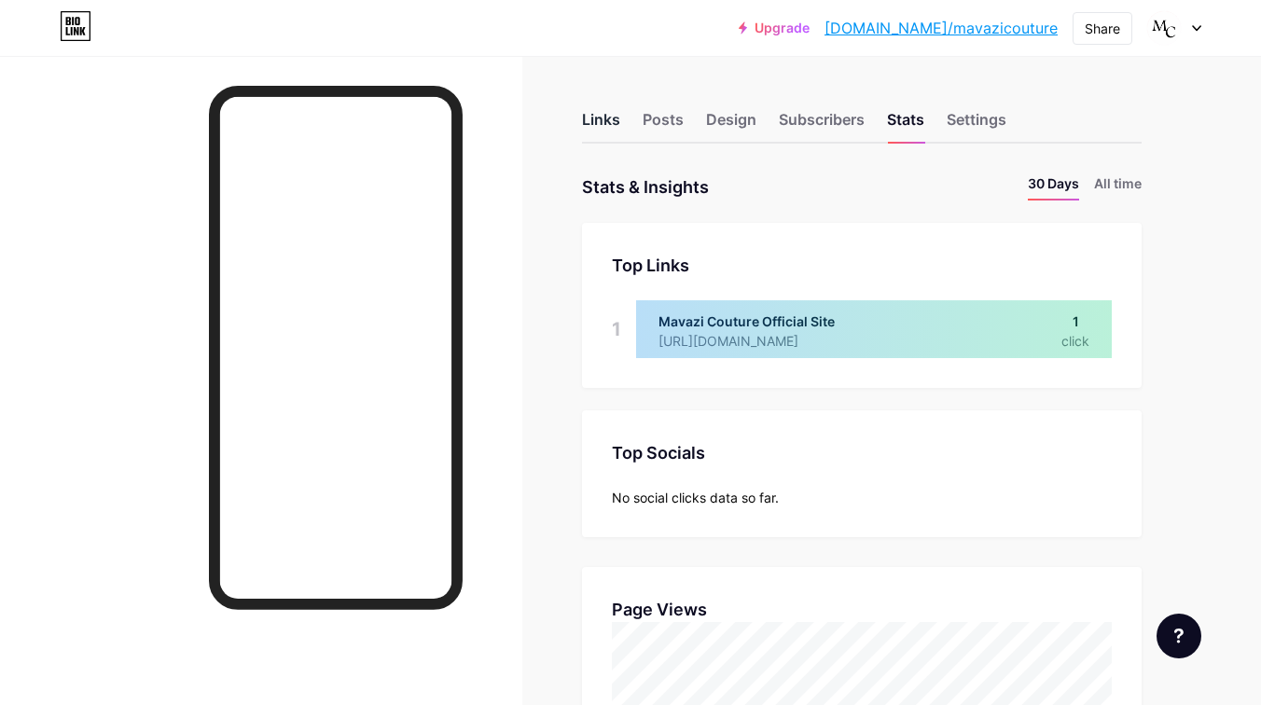
click at [608, 117] on div "Links" at bounding box center [601, 125] width 38 height 34
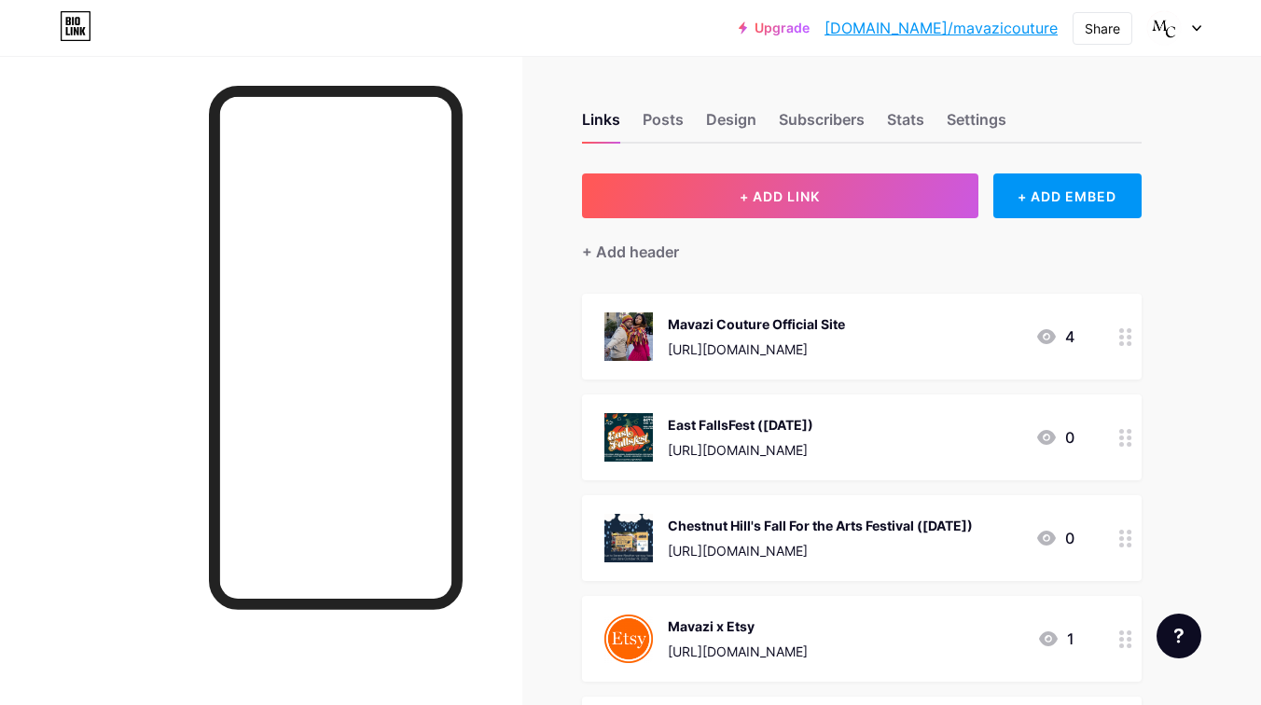
click at [1005, 36] on link "[DOMAIN_NAME]/mavazicouture" at bounding box center [940, 28] width 233 height 22
click at [995, 24] on link "[DOMAIN_NAME]/mavazicouture" at bounding box center [940, 28] width 233 height 22
drag, startPoint x: 988, startPoint y: 35, endPoint x: 776, endPoint y: 1, distance: 215.2
